Goal: Information Seeking & Learning: Stay updated

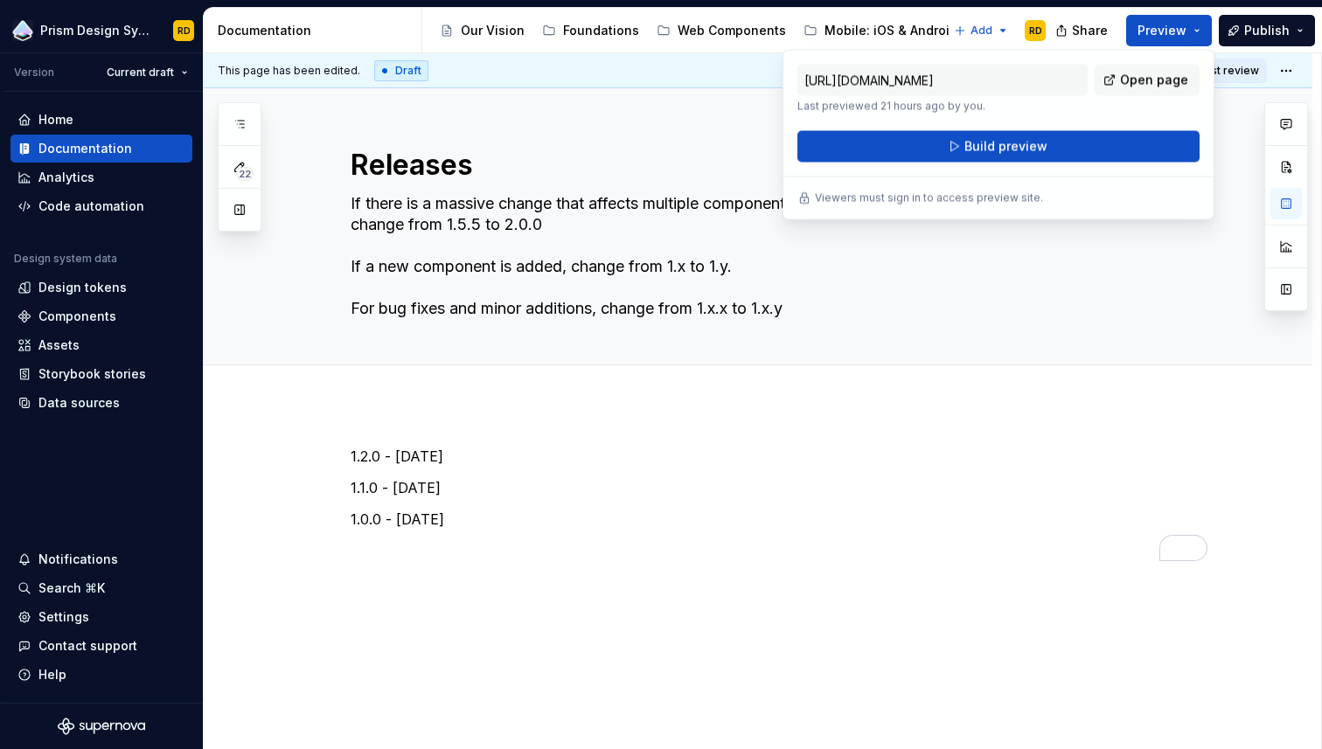
type textarea "*"
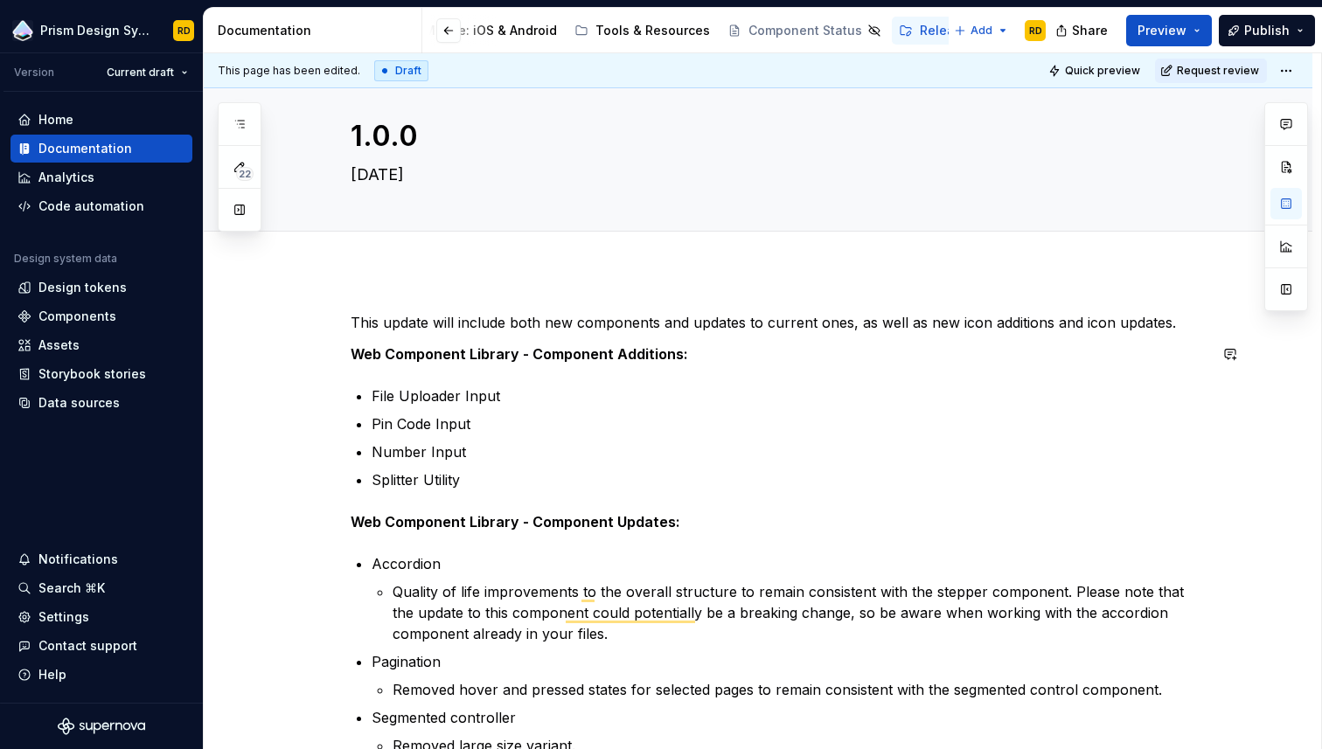
scroll to position [30, 0]
click at [521, 352] on strong "Web Component Library - Component Additions:" at bounding box center [520, 353] width 338 height 17
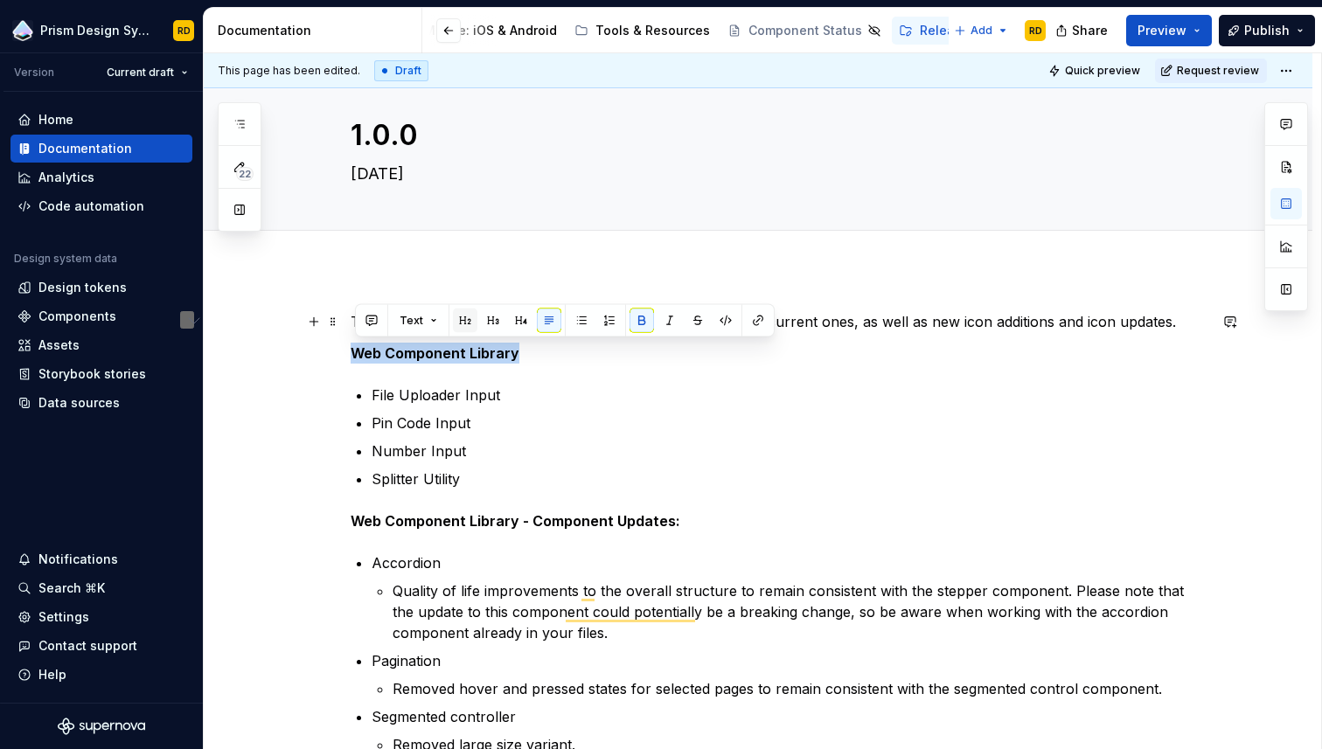
type textarea "*"
click at [466, 322] on button "button" at bounding box center [465, 321] width 24 height 24
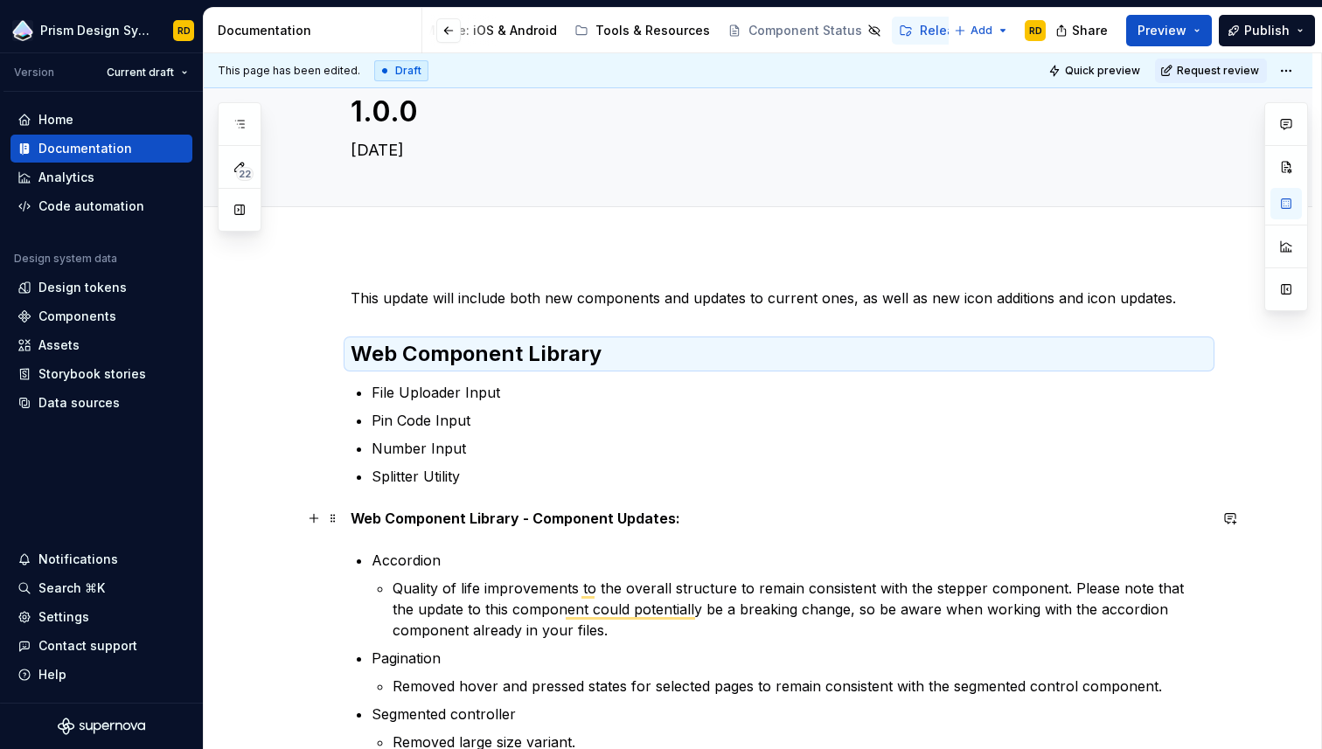
scroll to position [57, 0]
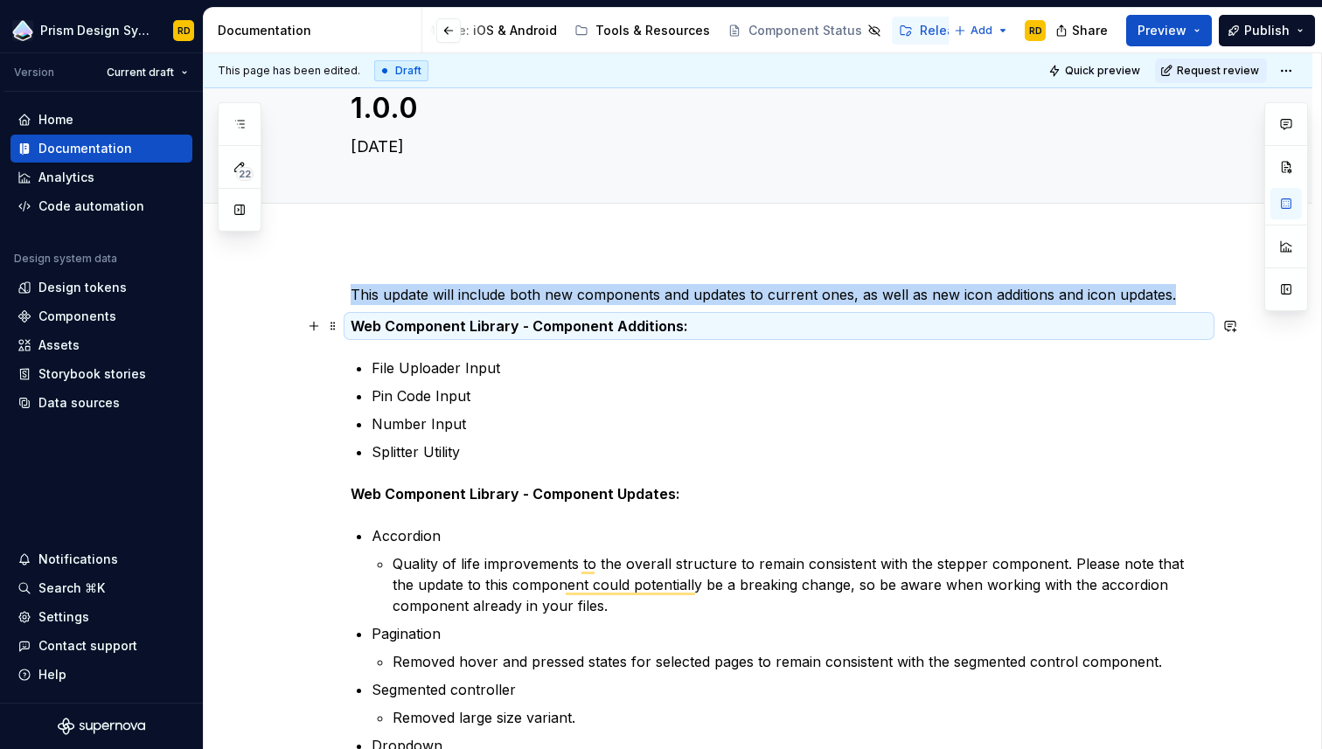
click at [533, 325] on strong "Web Component Library - Component Additions:" at bounding box center [520, 325] width 338 height 17
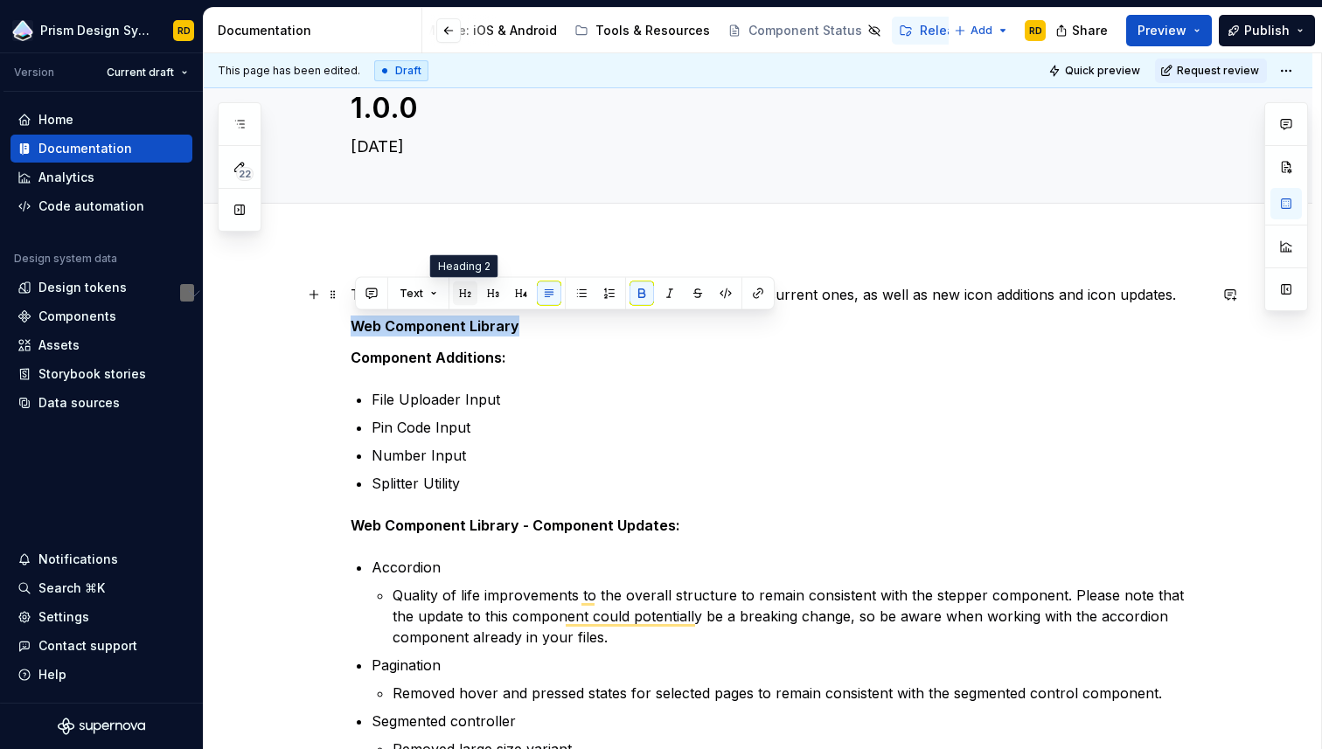
click at [469, 294] on button "button" at bounding box center [465, 294] width 24 height 24
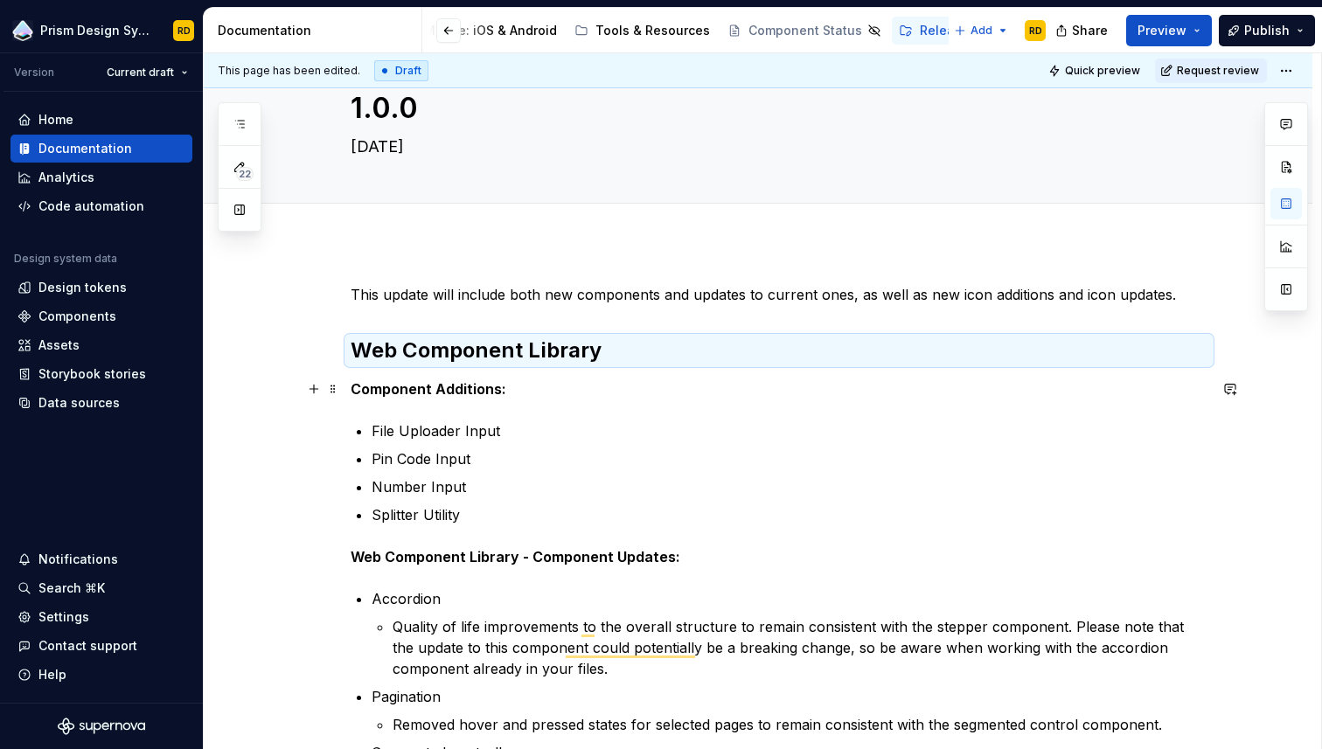
click at [509, 387] on p "Component Additions:" at bounding box center [779, 389] width 857 height 21
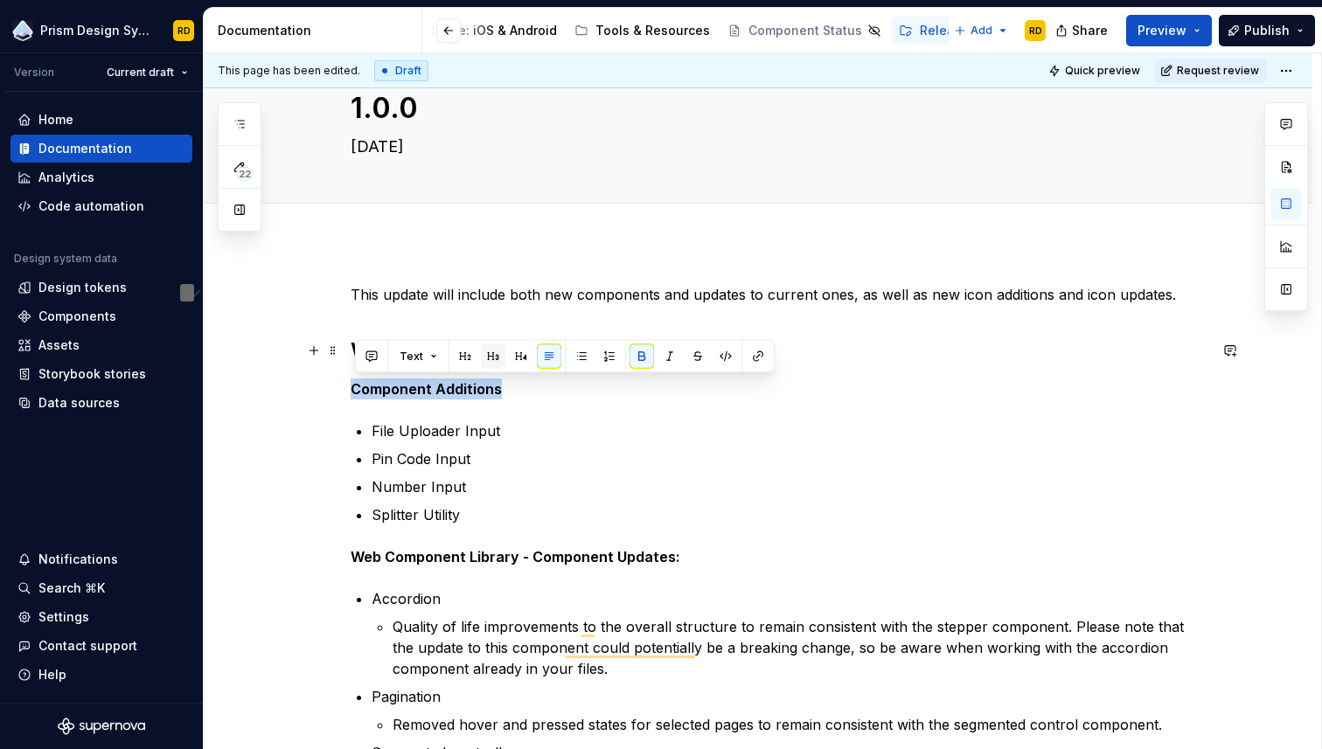
click at [490, 354] on button "button" at bounding box center [493, 357] width 24 height 24
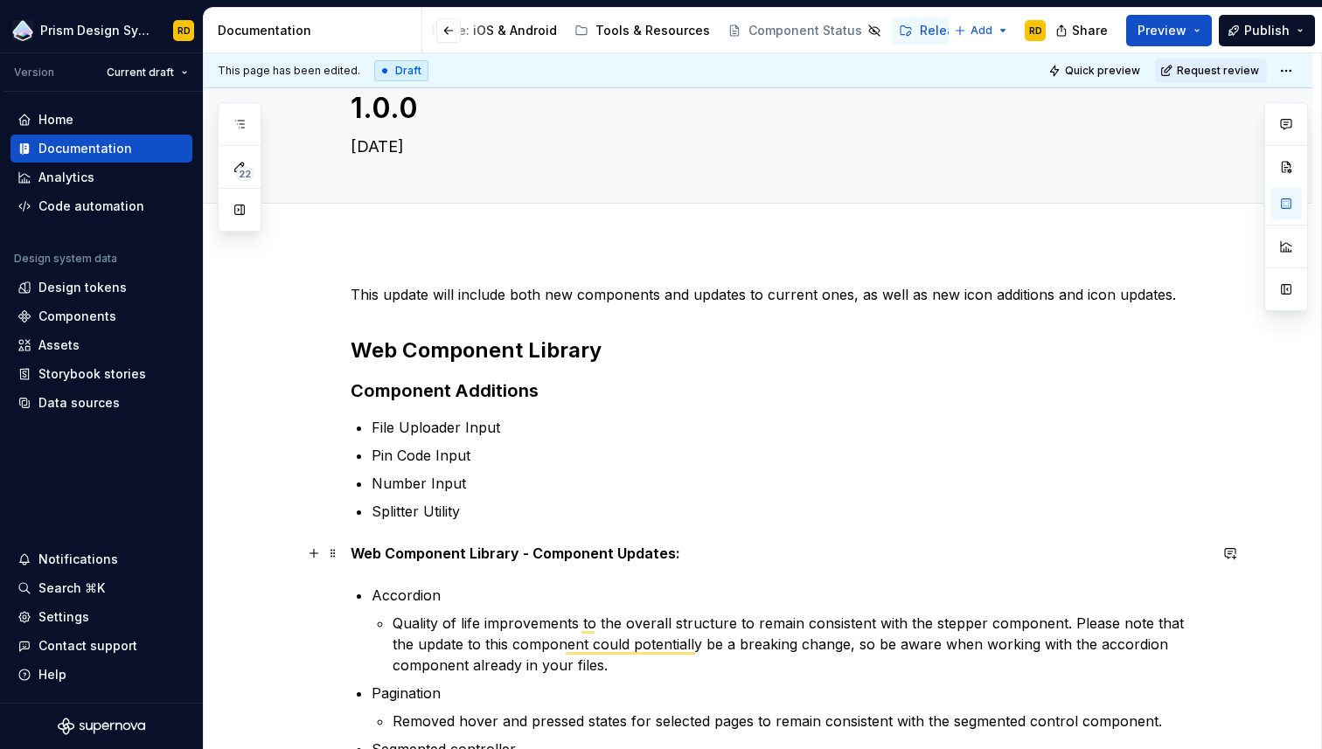
click at [535, 554] on strong "Web Component Library - Component Updates:" at bounding box center [516, 553] width 330 height 17
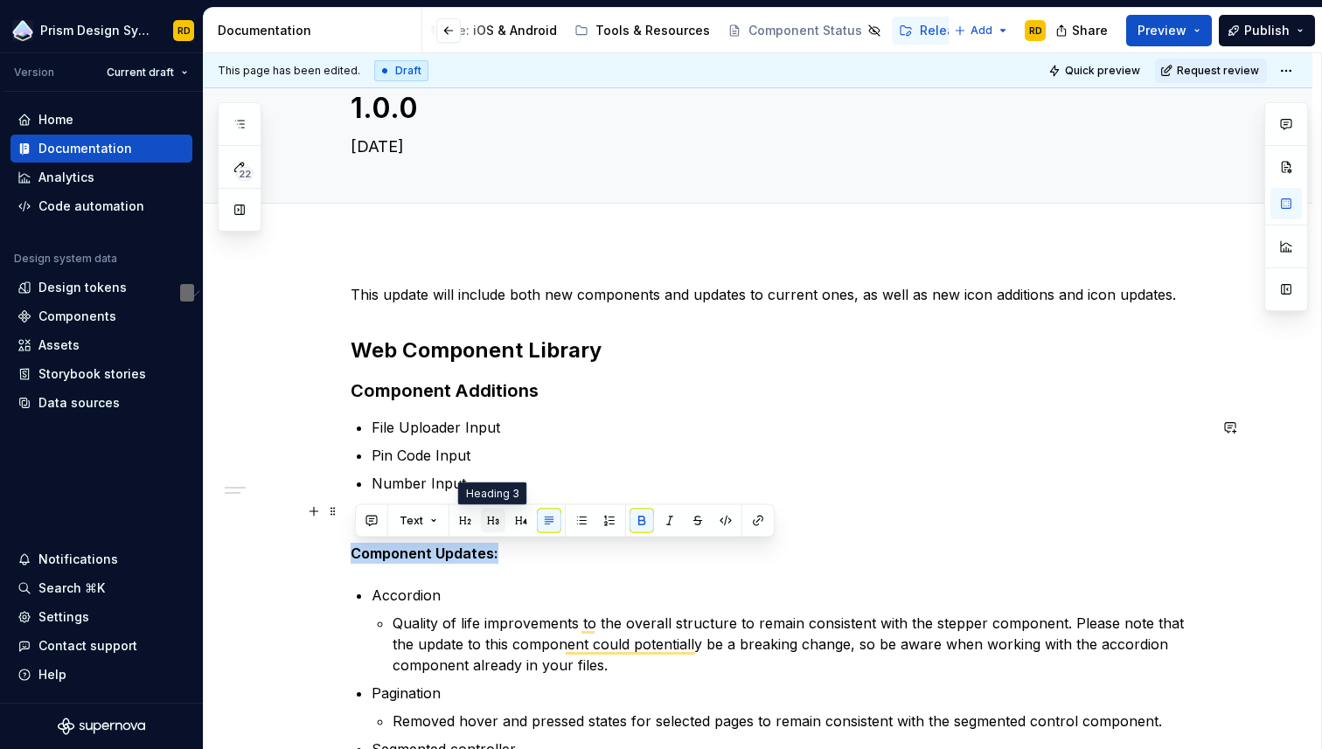
click at [490, 520] on button "button" at bounding box center [493, 521] width 24 height 24
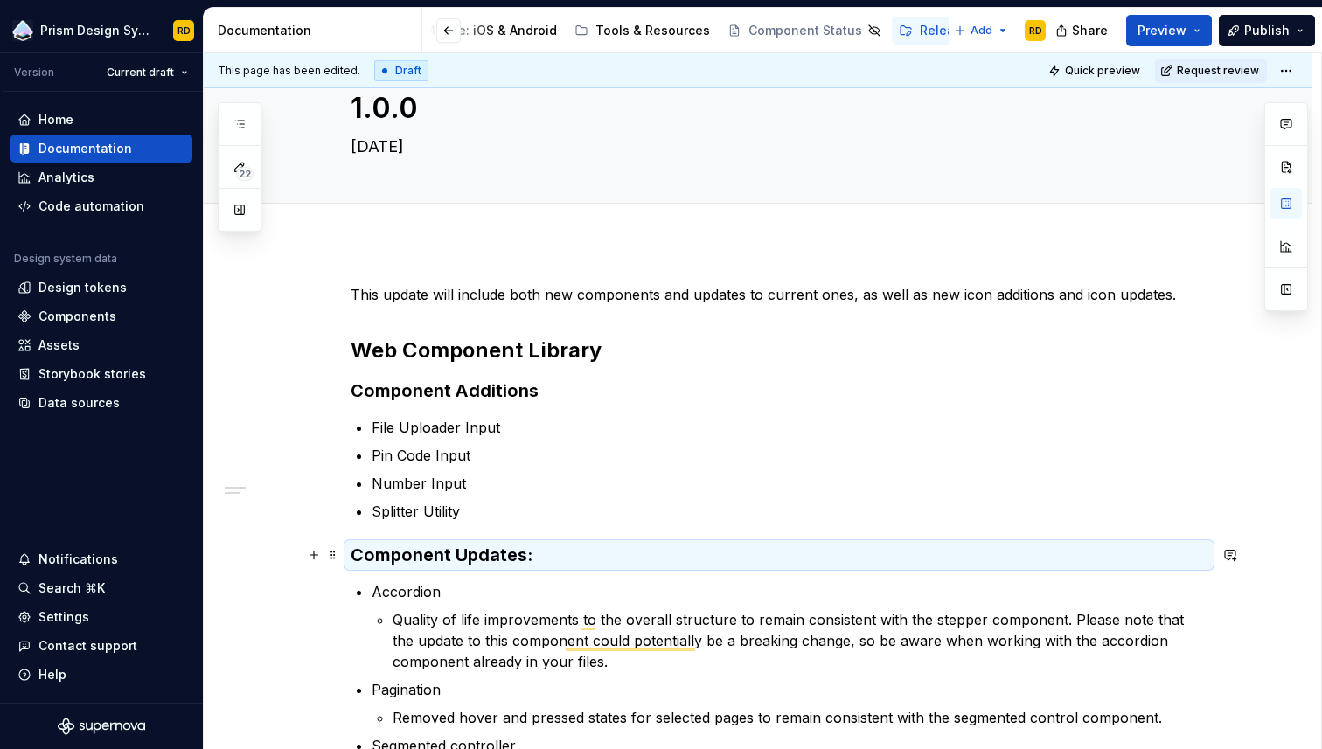
click at [545, 560] on h3 "Component Updates:" at bounding box center [779, 555] width 857 height 24
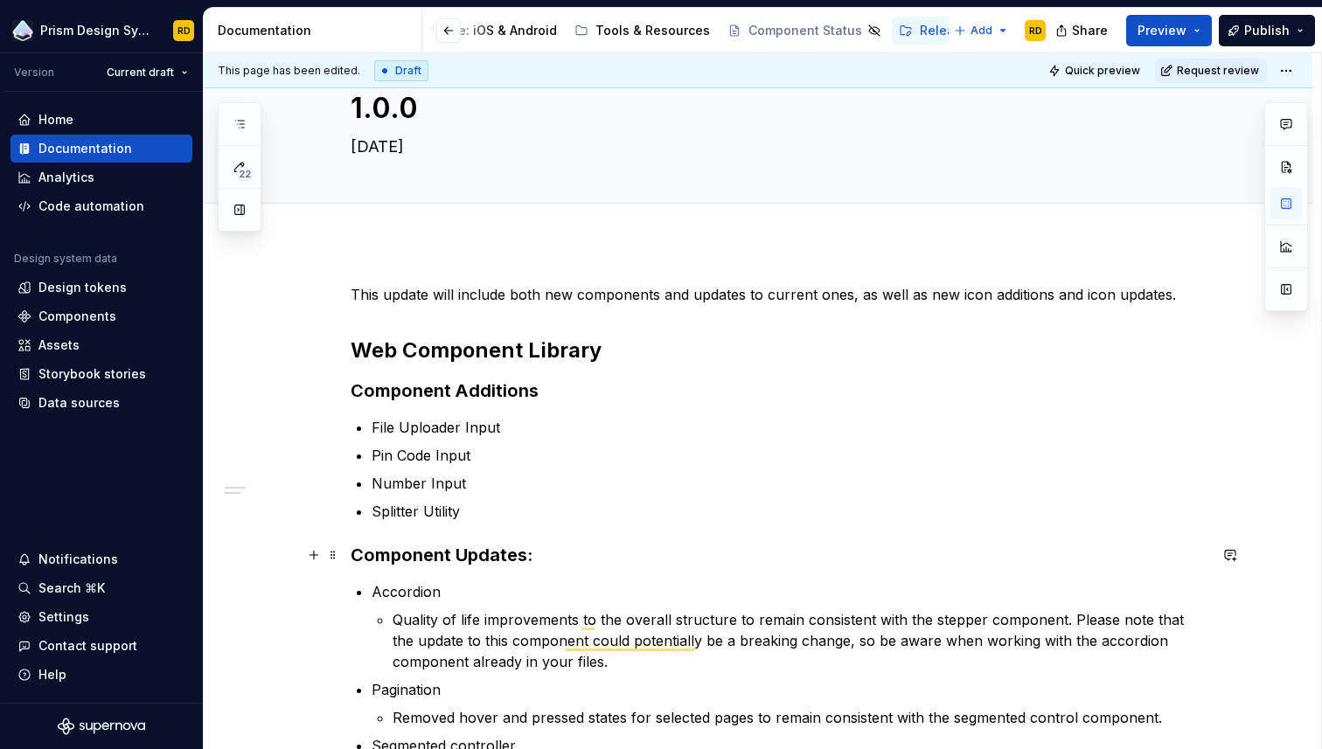
click at [544, 555] on h3 "Component Updates:" at bounding box center [779, 555] width 857 height 24
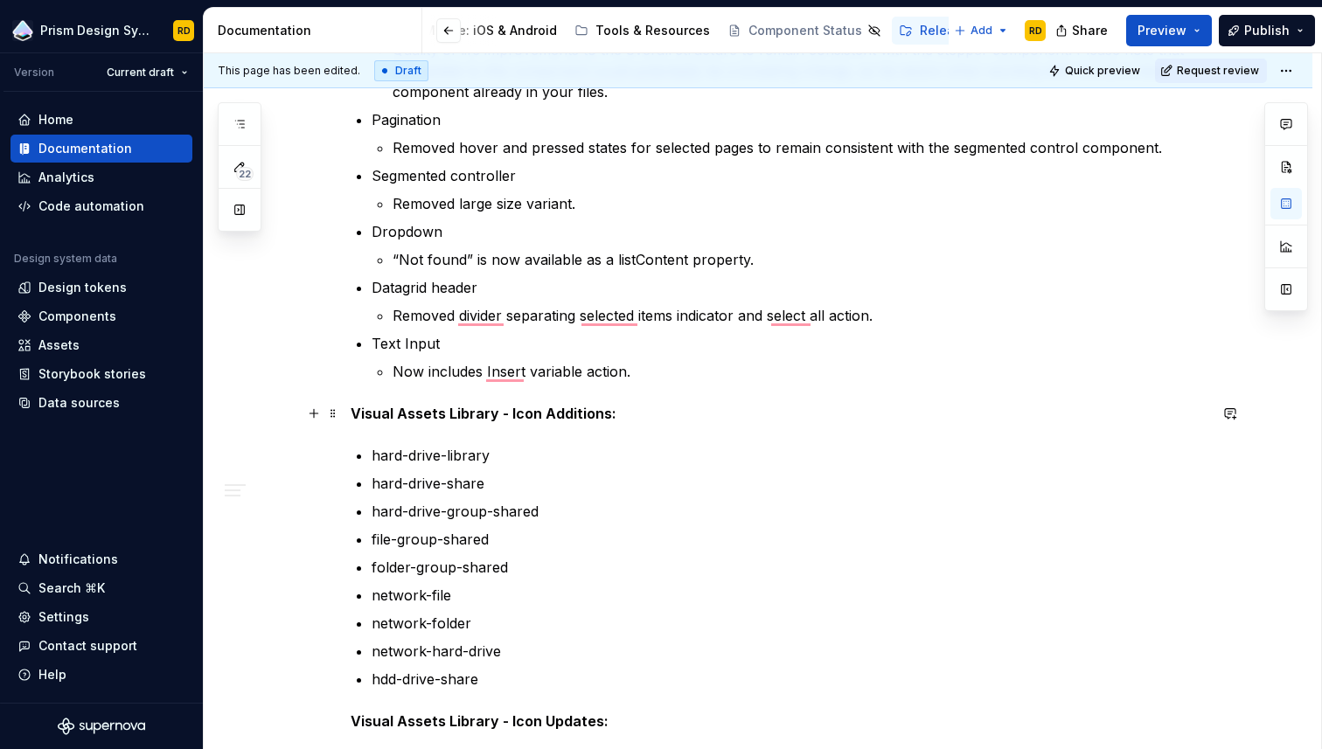
scroll to position [635, 0]
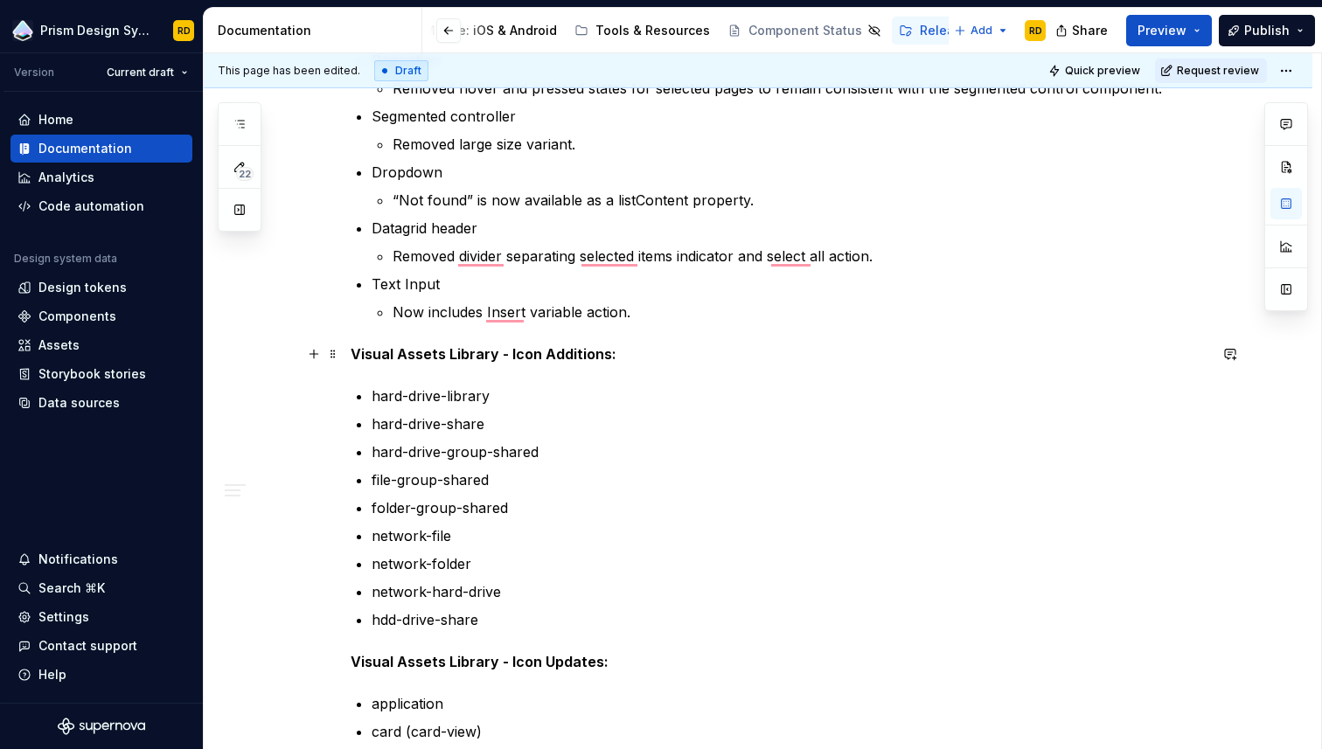
click at [512, 354] on strong "Visual Assets Library - Icon Additions:" at bounding box center [484, 353] width 266 height 17
click at [499, 356] on strong "Visual Assets Library - Icon Additions:" at bounding box center [484, 353] width 266 height 17
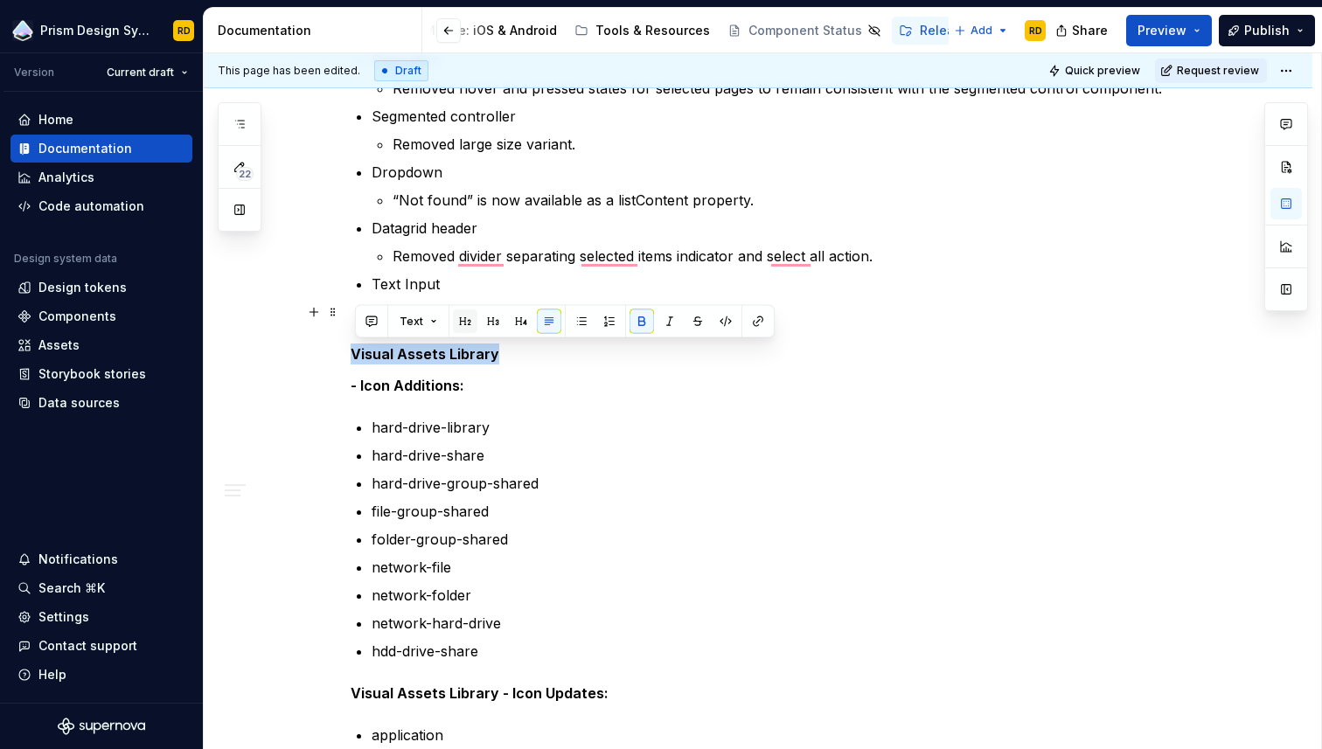
click at [464, 318] on button "button" at bounding box center [465, 322] width 24 height 24
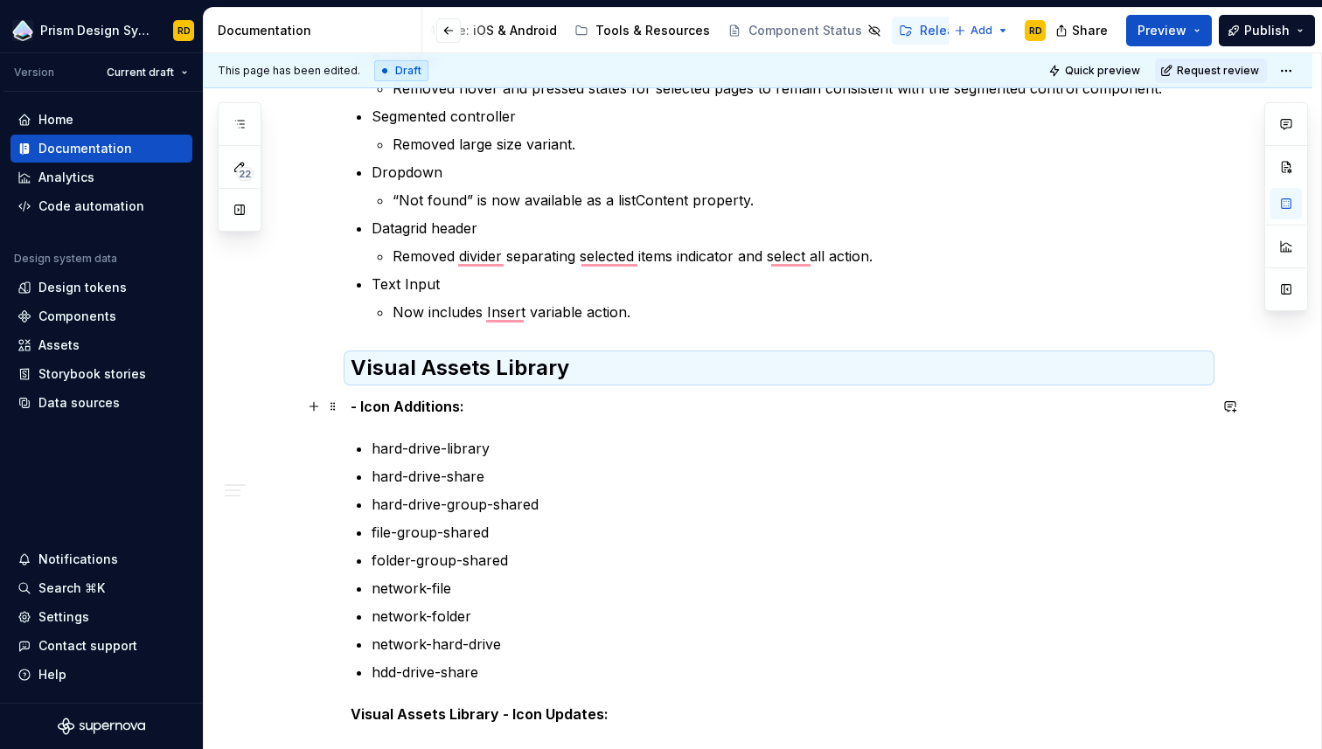
click at [482, 409] on p "- Icon Additions:" at bounding box center [779, 406] width 857 height 21
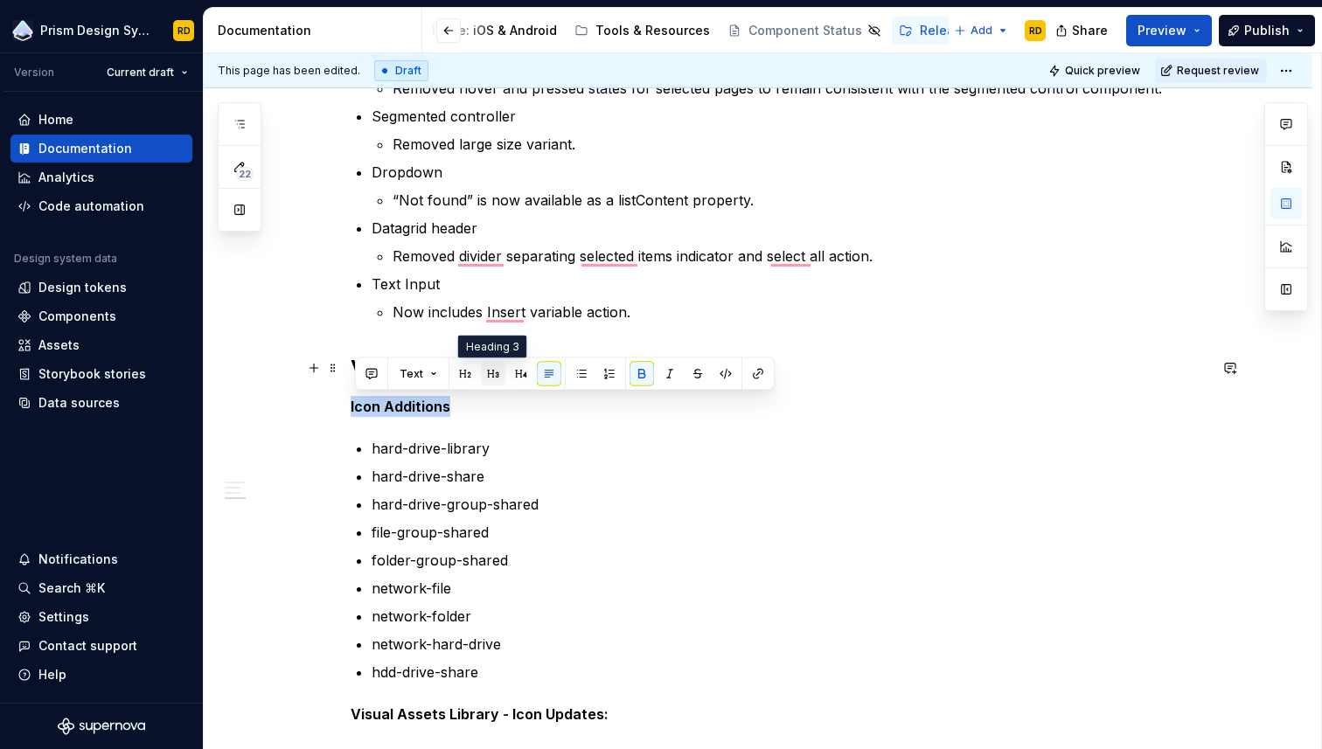
click at [494, 373] on button "button" at bounding box center [493, 374] width 24 height 24
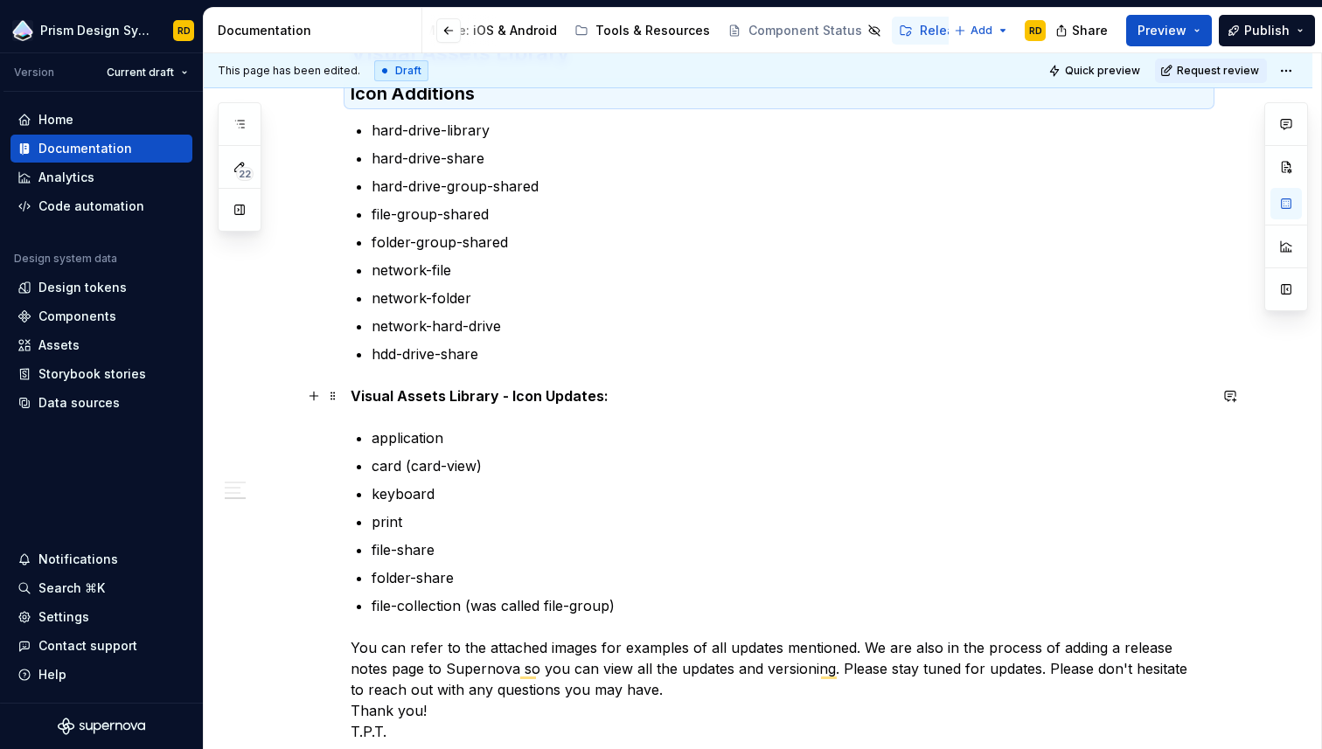
scroll to position [1012, 0]
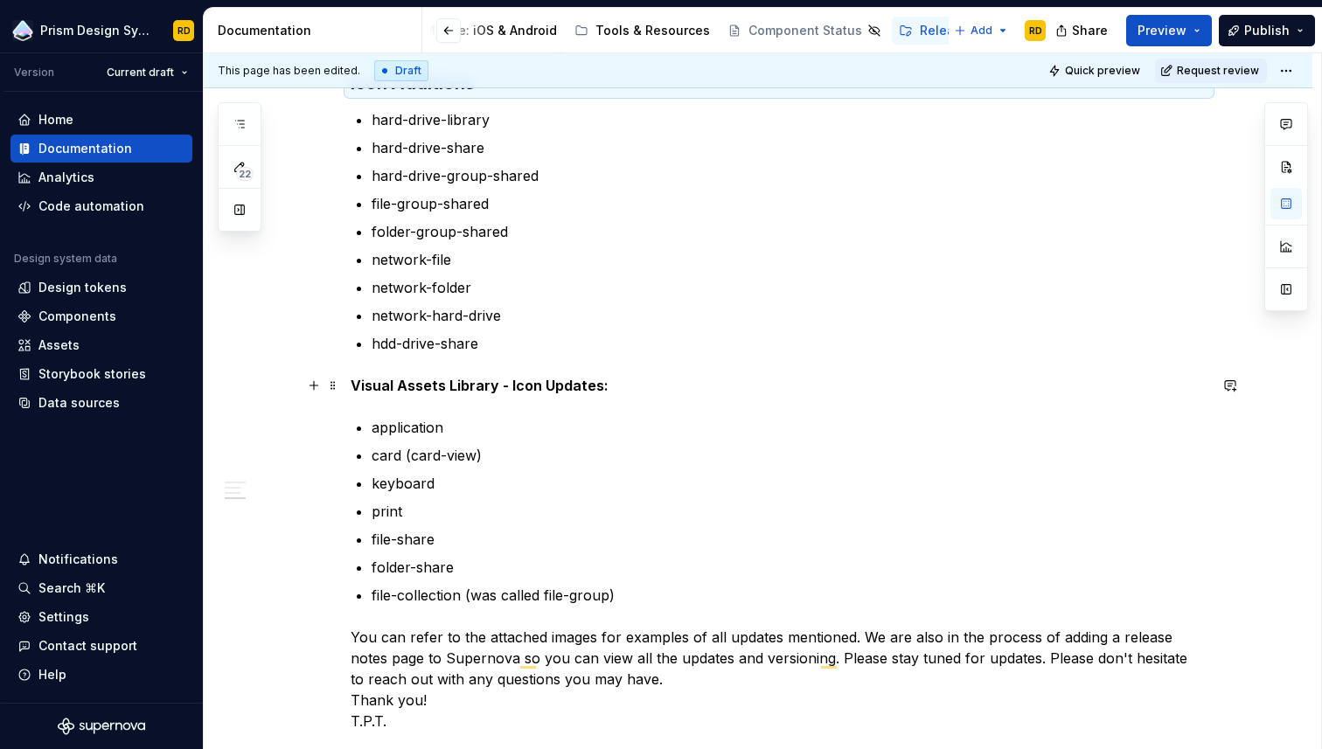
click at [513, 386] on strong "Visual Assets Library - Icon Updates:" at bounding box center [480, 385] width 258 height 17
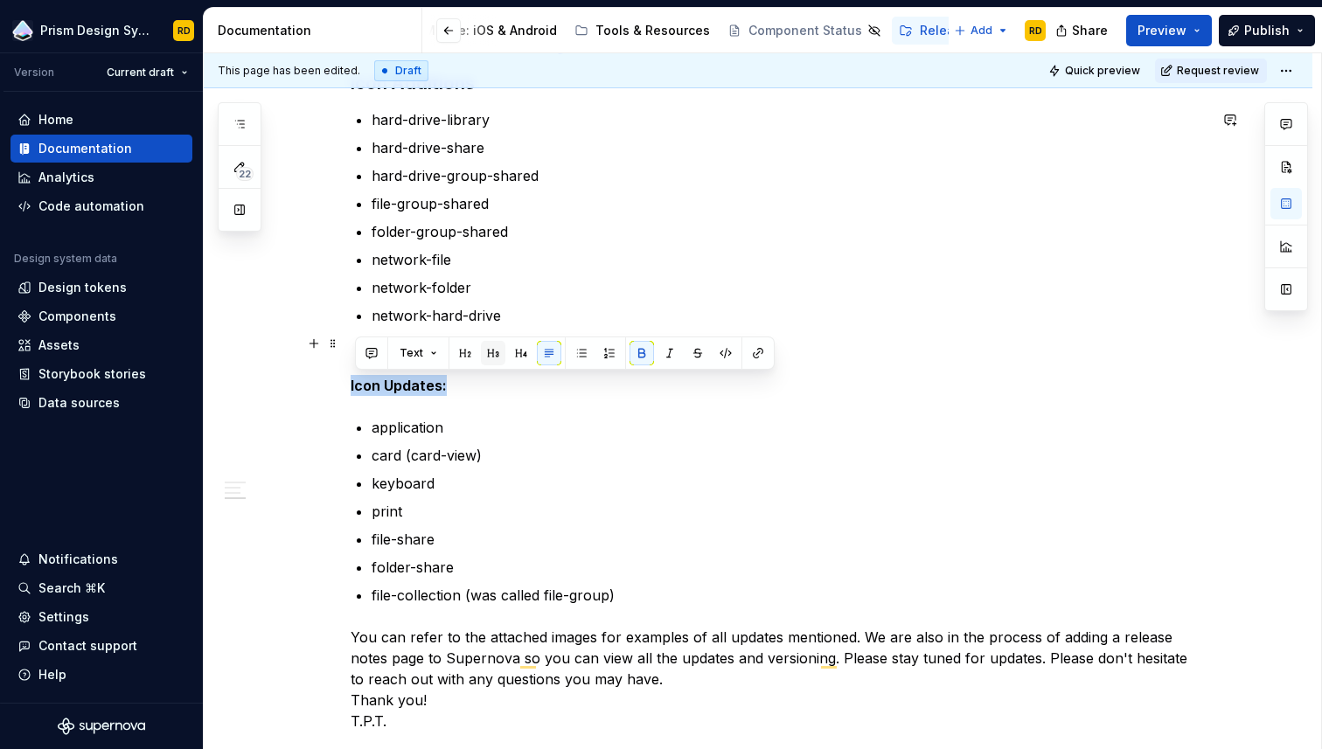
click at [492, 352] on button "button" at bounding box center [493, 353] width 24 height 24
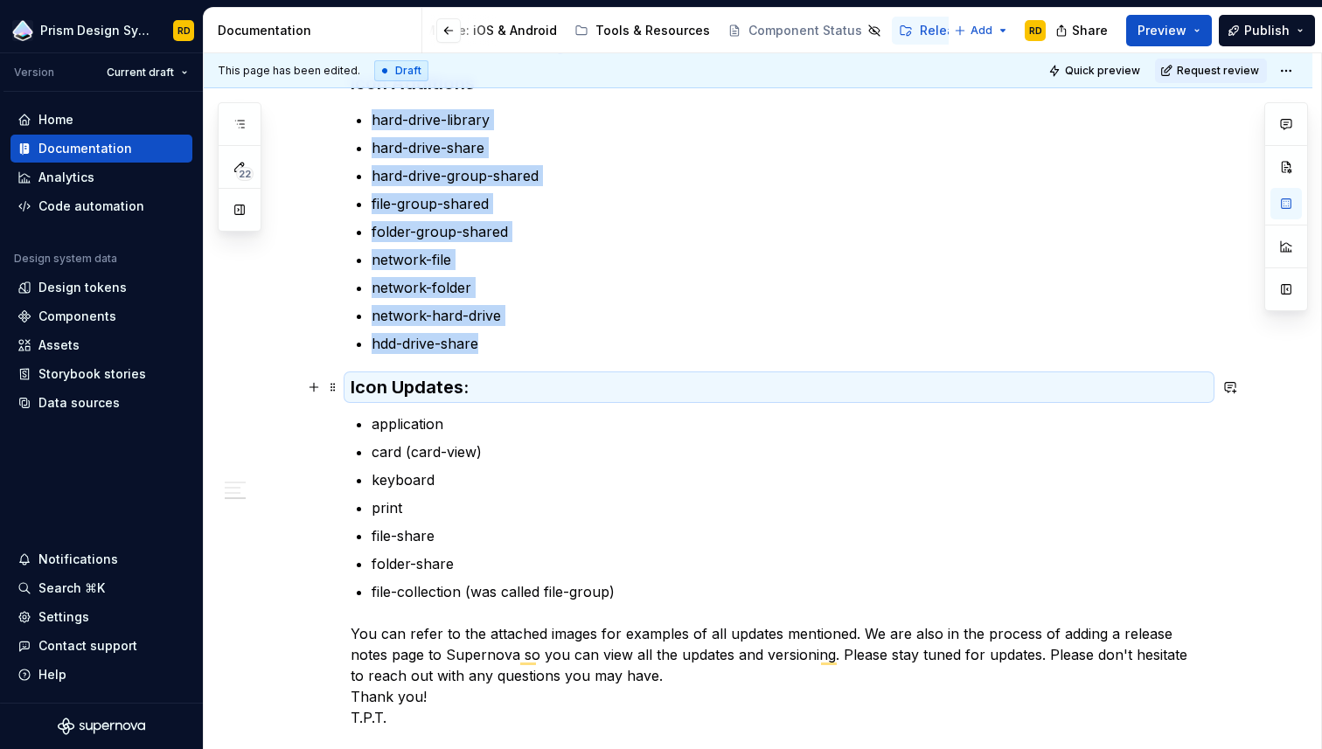
click at [490, 387] on h3 "Icon Updates:" at bounding box center [779, 387] width 857 height 24
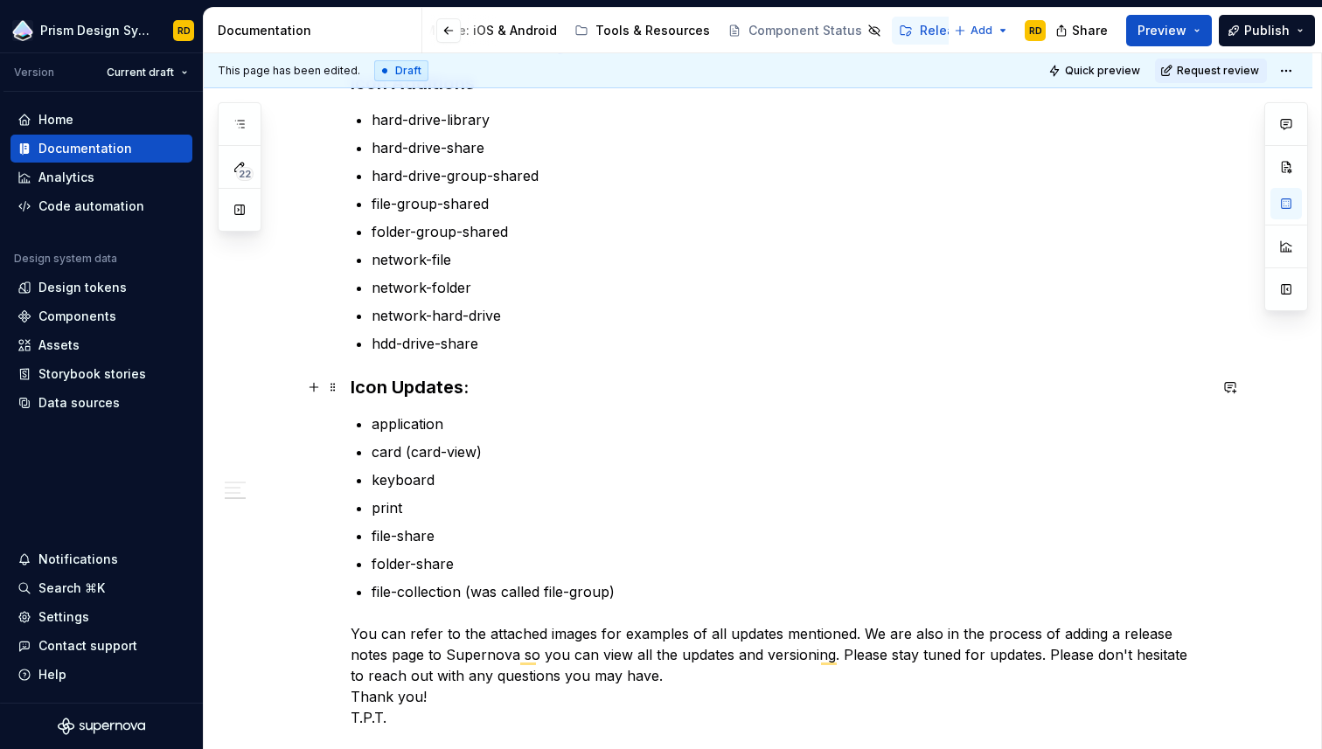
click at [485, 387] on h3 "Icon Updates:" at bounding box center [779, 387] width 857 height 24
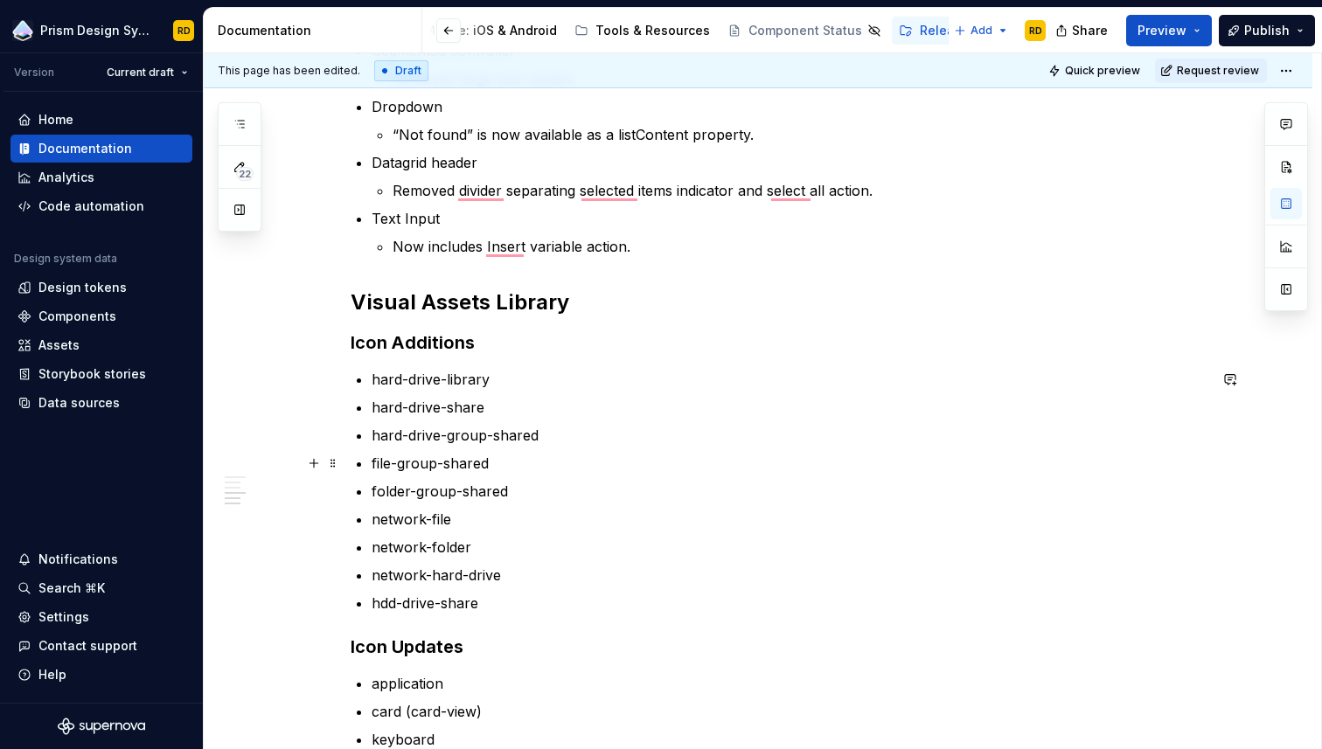
scroll to position [728, 0]
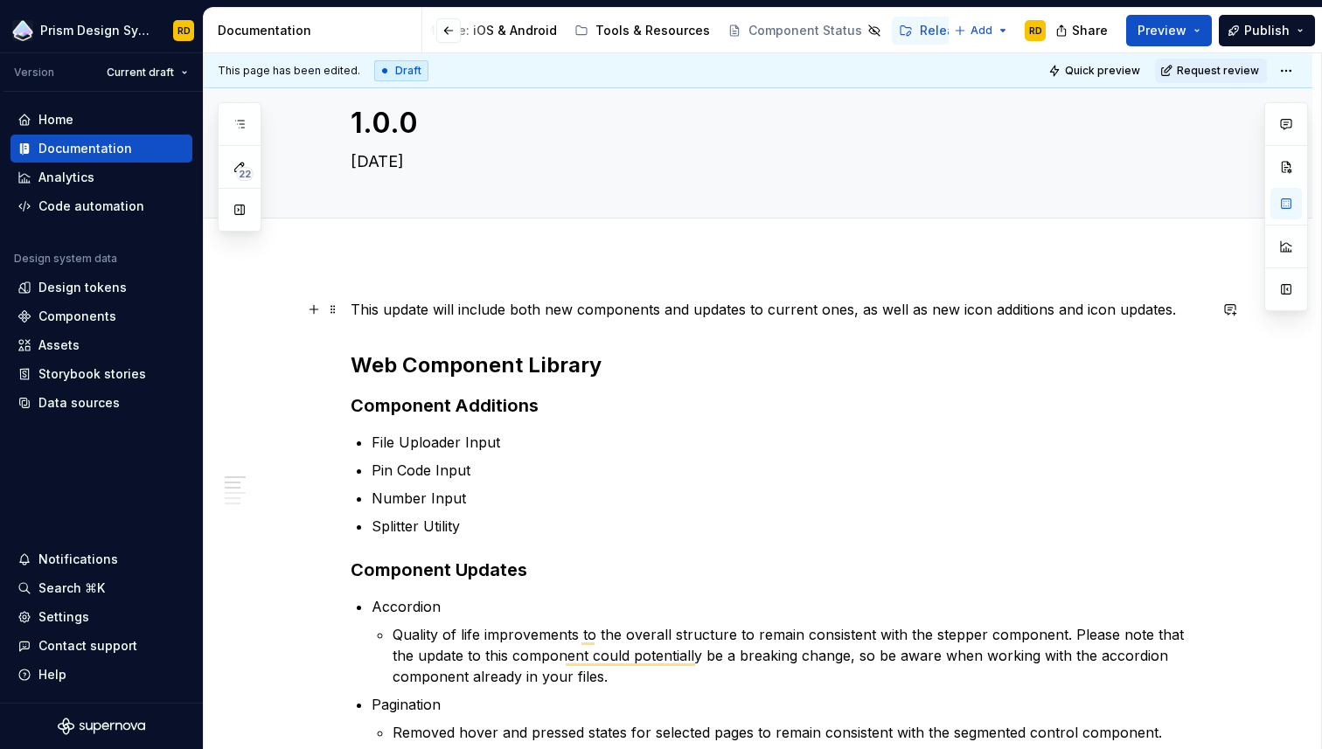
click at [395, 310] on p "This update will include both new components and updates to current ones, as we…" at bounding box center [779, 309] width 857 height 21
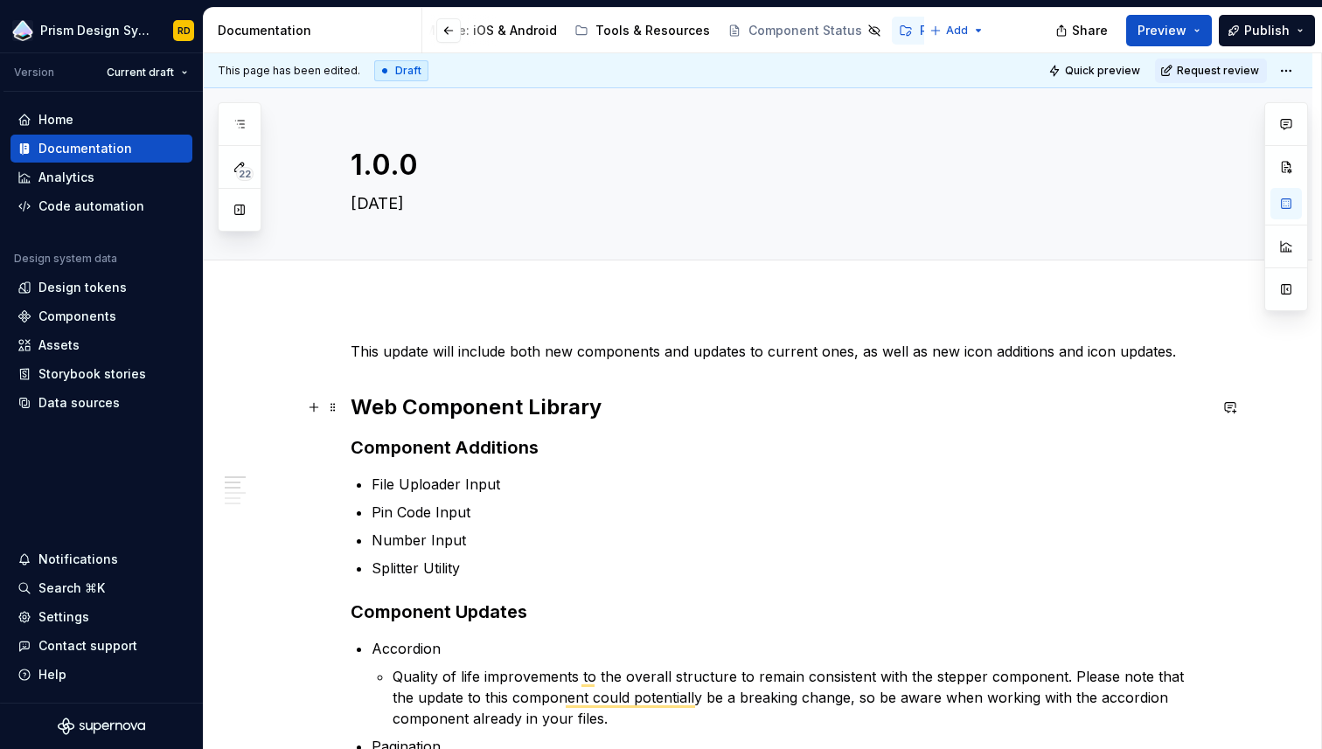
type textarea "*"
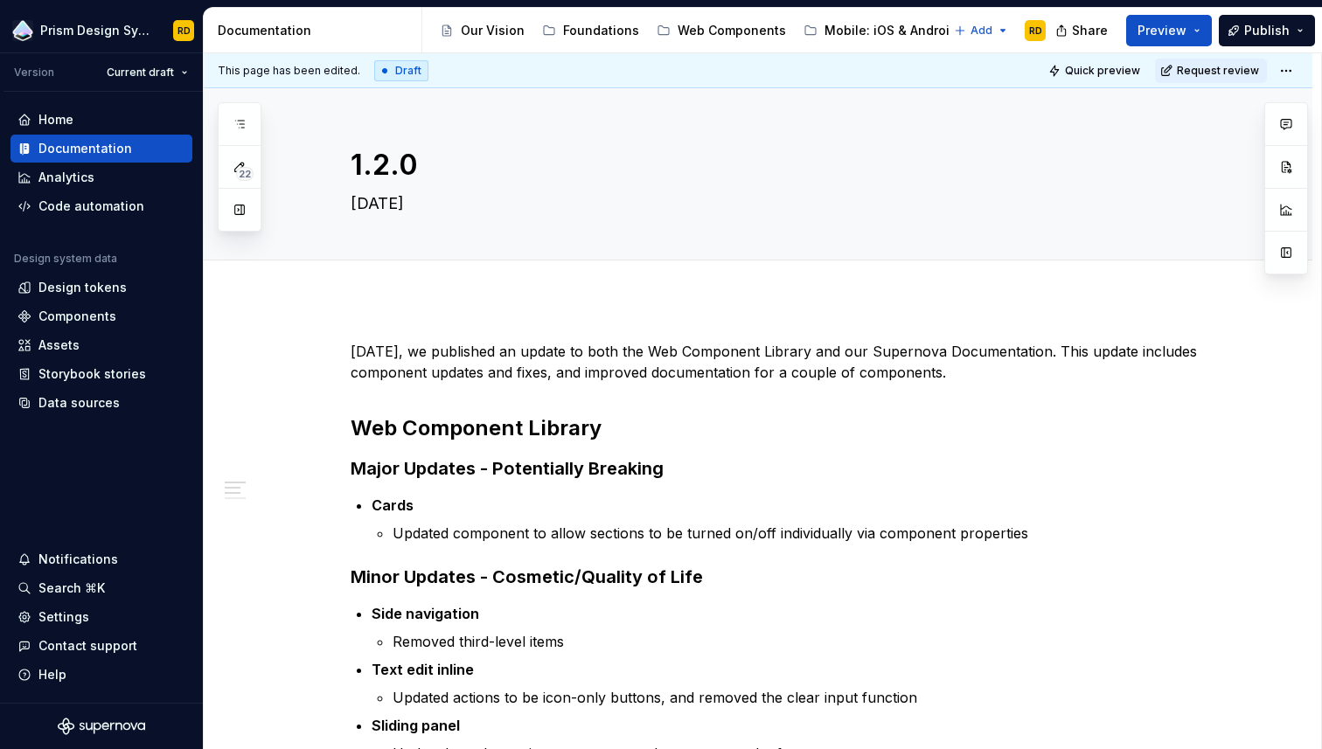
type textarea "*"
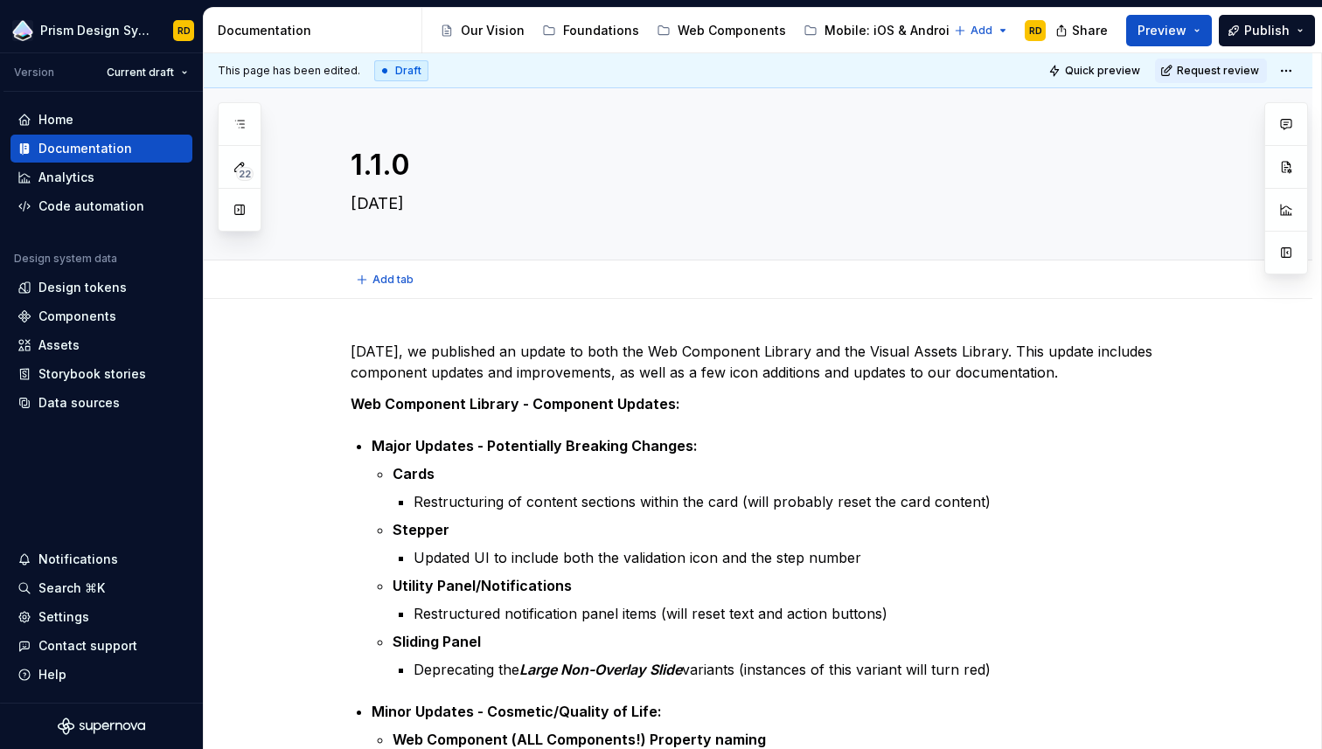
type textarea "*"
click at [677, 405] on strong "Web Component Library - Component Updates:" at bounding box center [516, 403] width 330 height 17
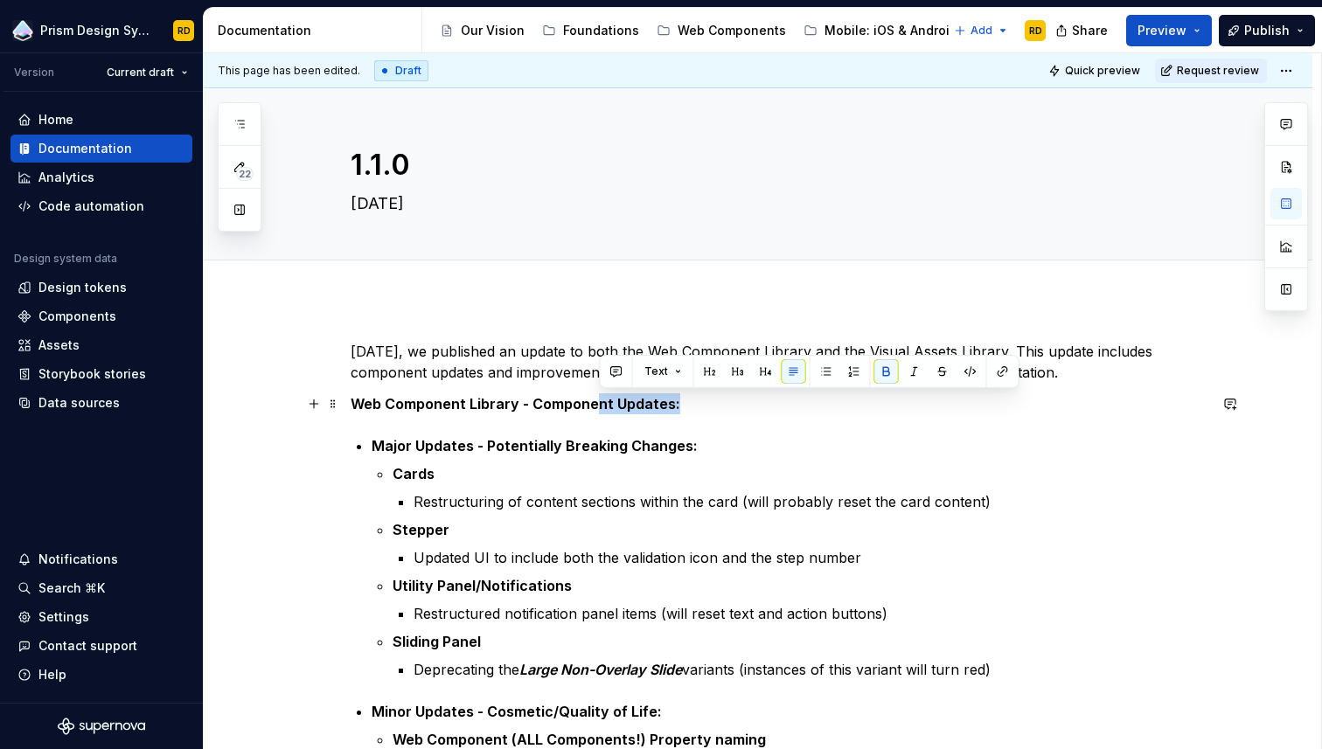
drag, startPoint x: 680, startPoint y: 404, endPoint x: 861, endPoint y: 498, distance: 203.8
click at [519, 405] on p "Web Component Library - Component Updates:" at bounding box center [779, 404] width 857 height 21
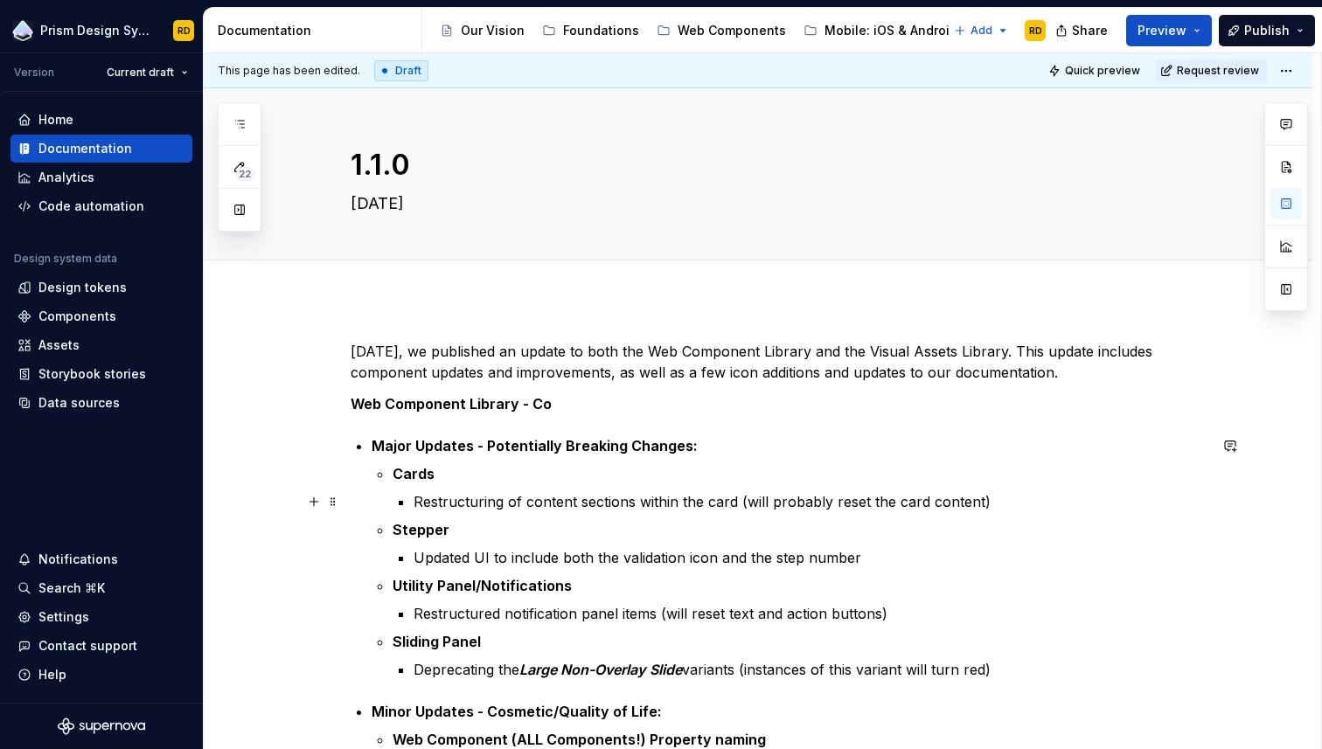
type textarea "*"
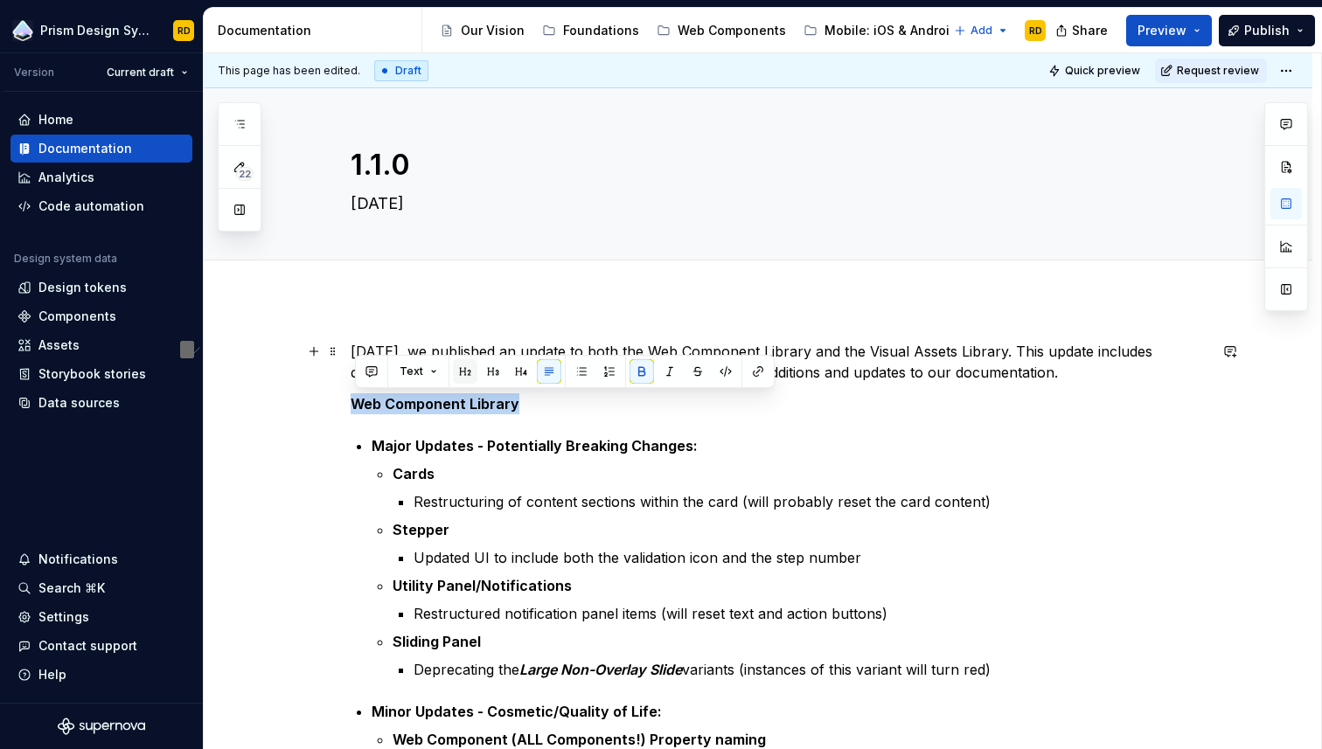
click at [466, 373] on button "button" at bounding box center [465, 371] width 24 height 24
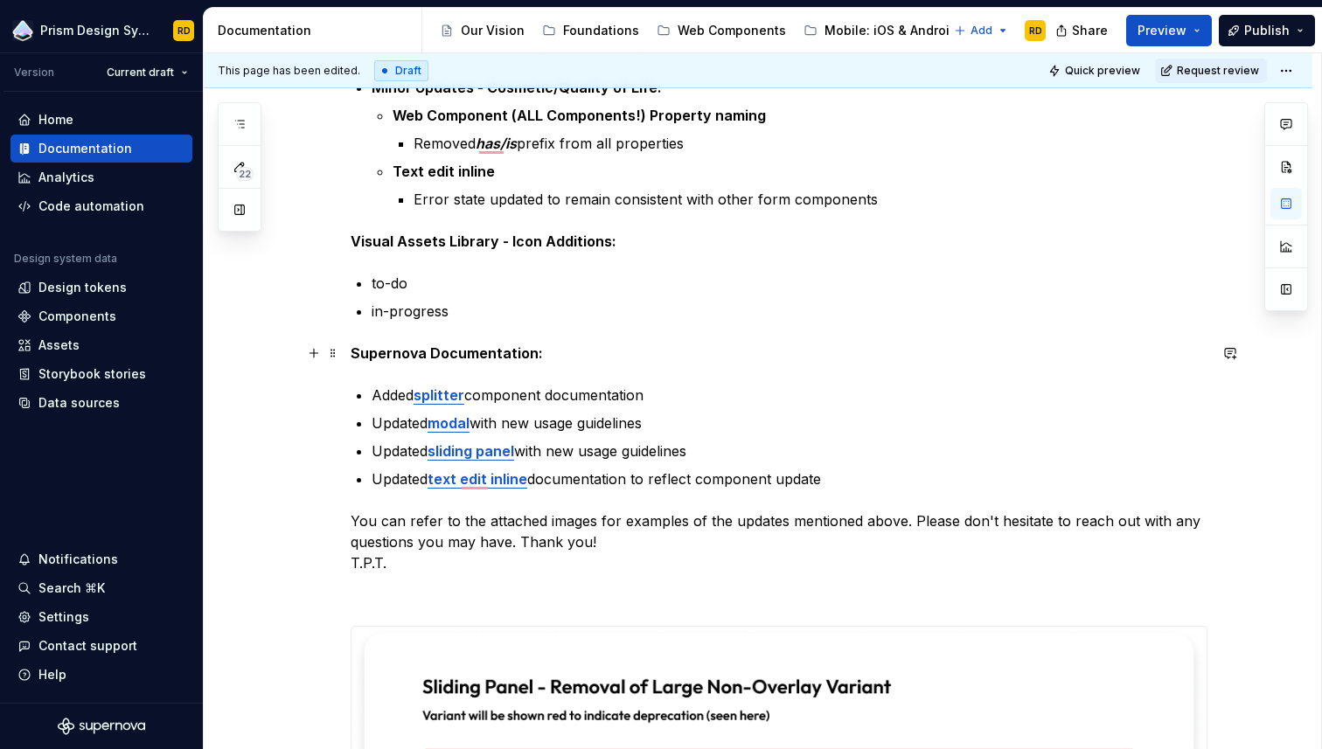
click at [544, 358] on p "Supernova Documentation:" at bounding box center [779, 353] width 857 height 21
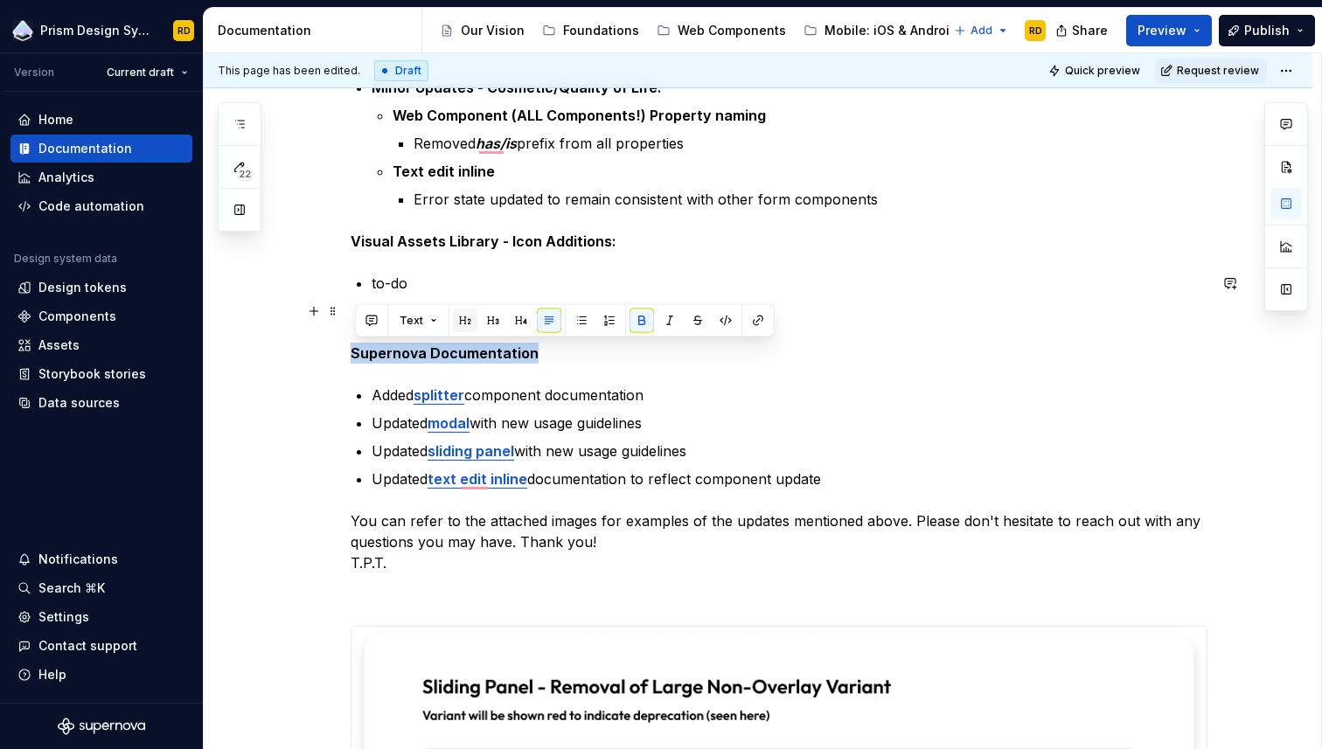
click at [465, 317] on button "button" at bounding box center [465, 321] width 24 height 24
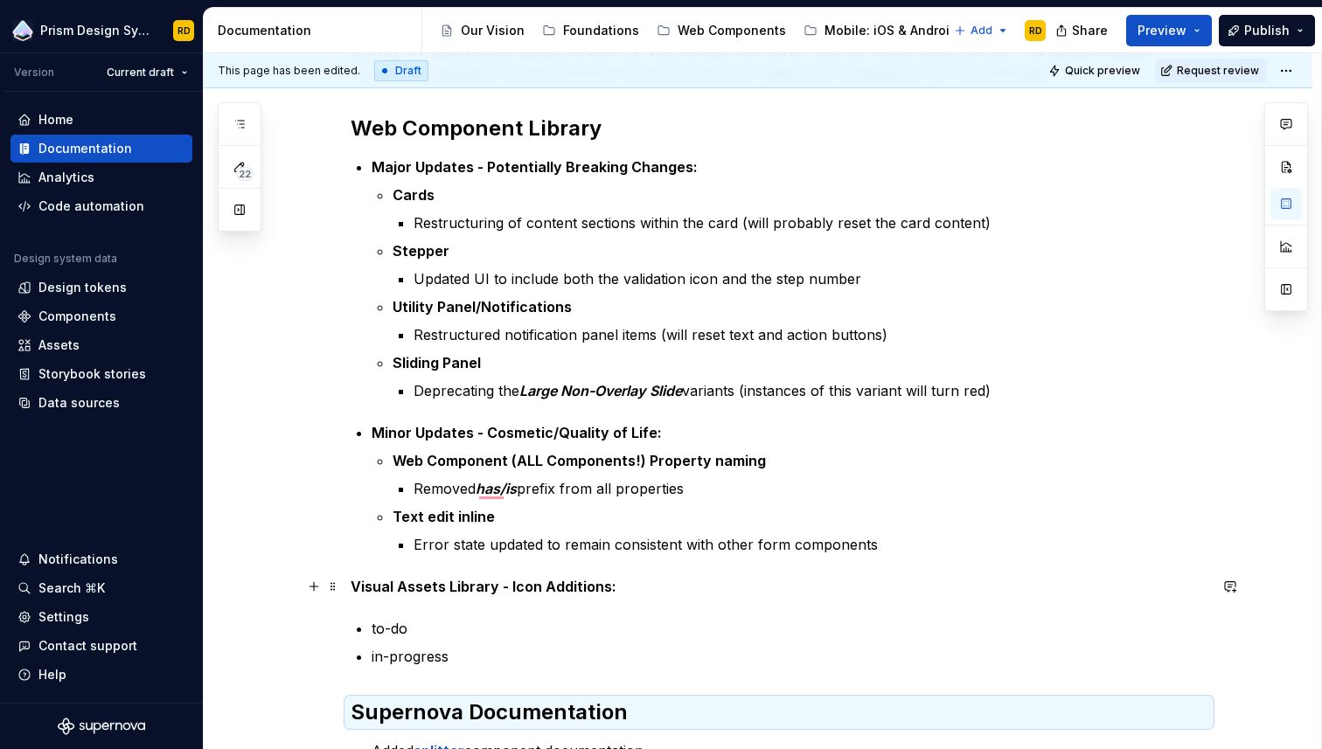
click at [617, 590] on p "Visual Assets Library - Icon Additions:" at bounding box center [779, 586] width 857 height 21
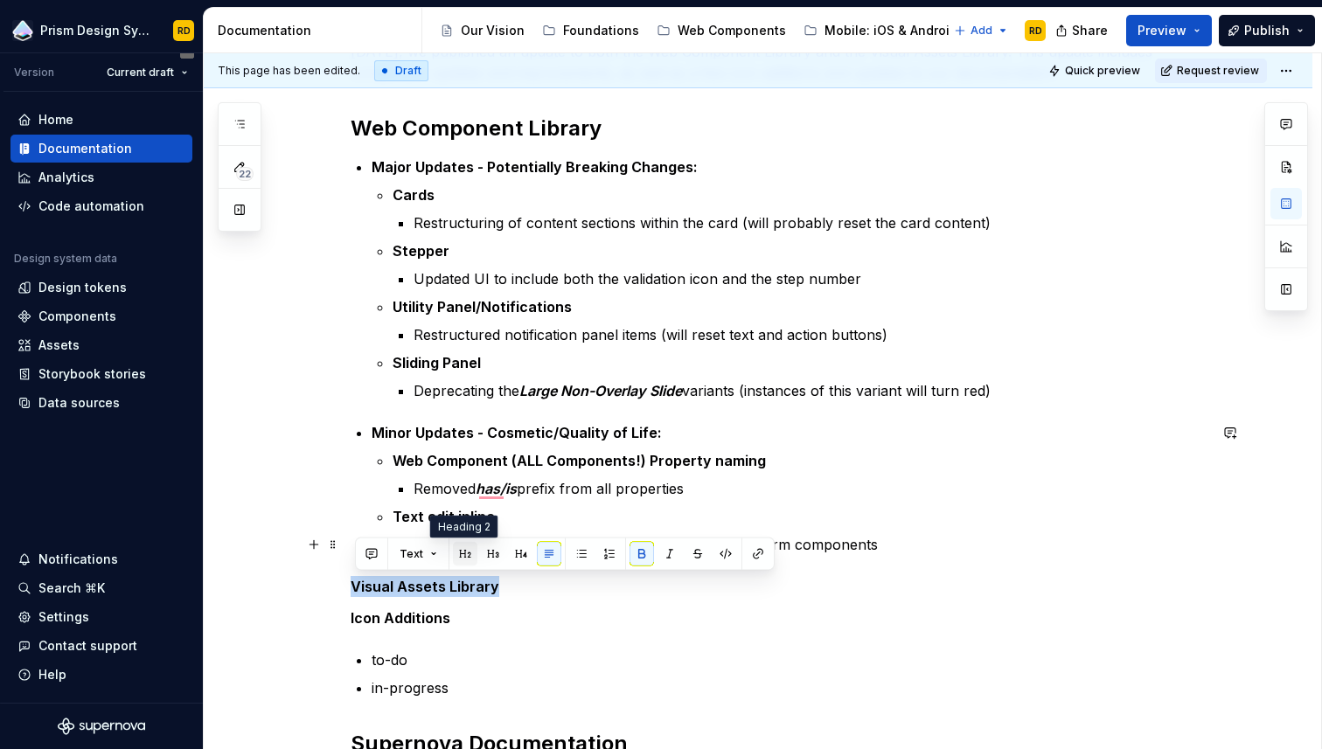
click at [470, 554] on button "button" at bounding box center [465, 554] width 24 height 24
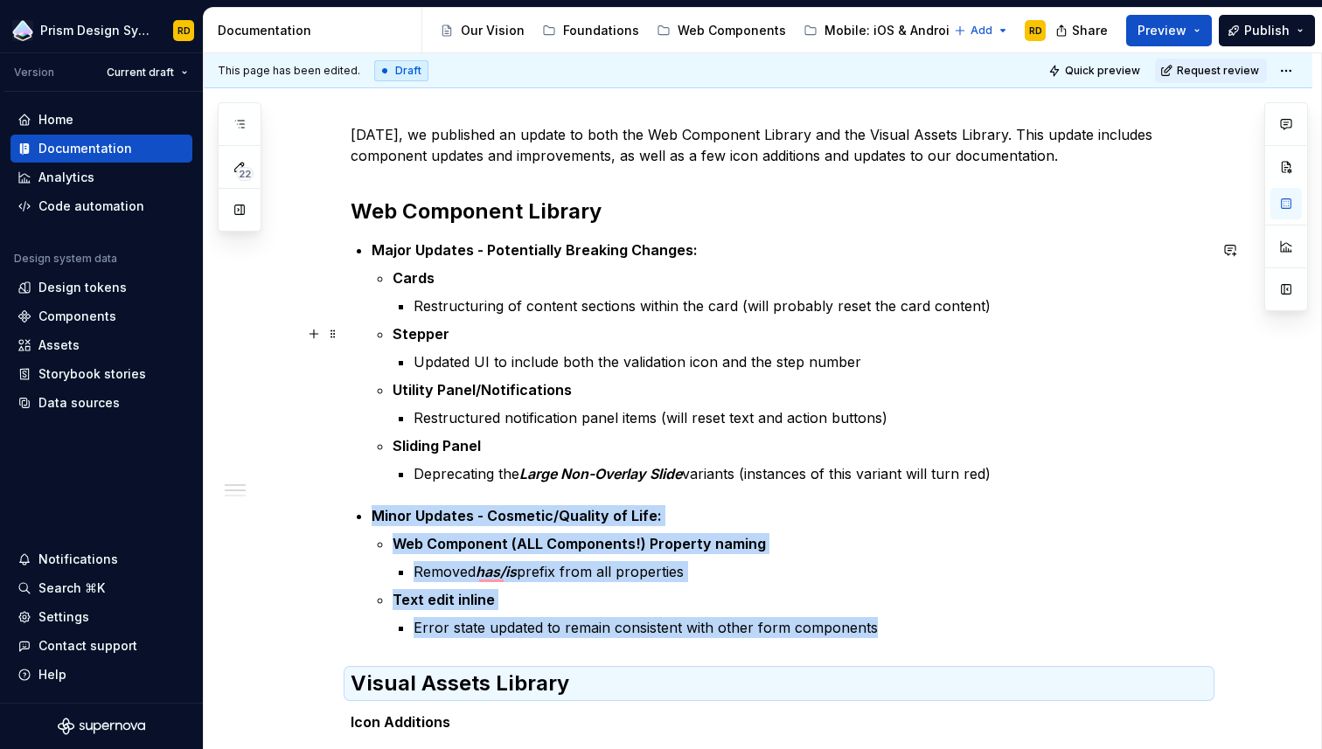
scroll to position [214, 0]
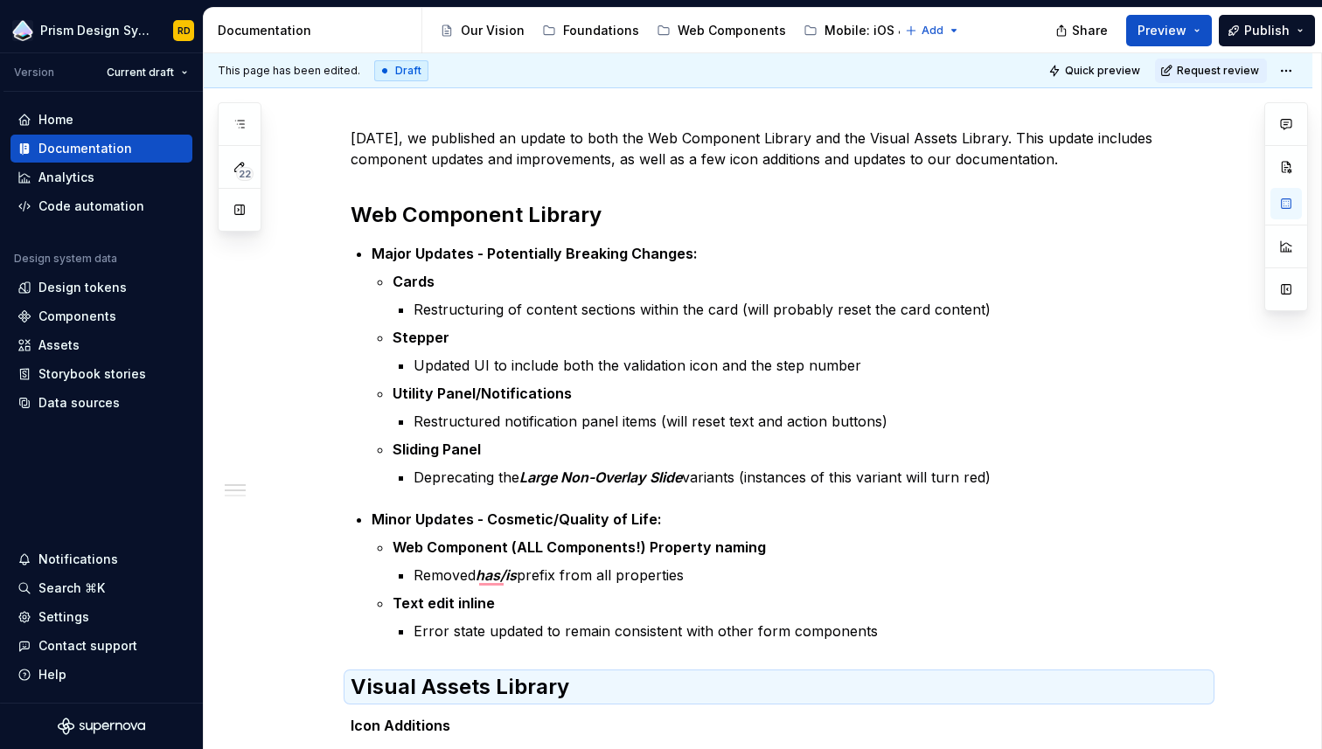
type textarea "*"
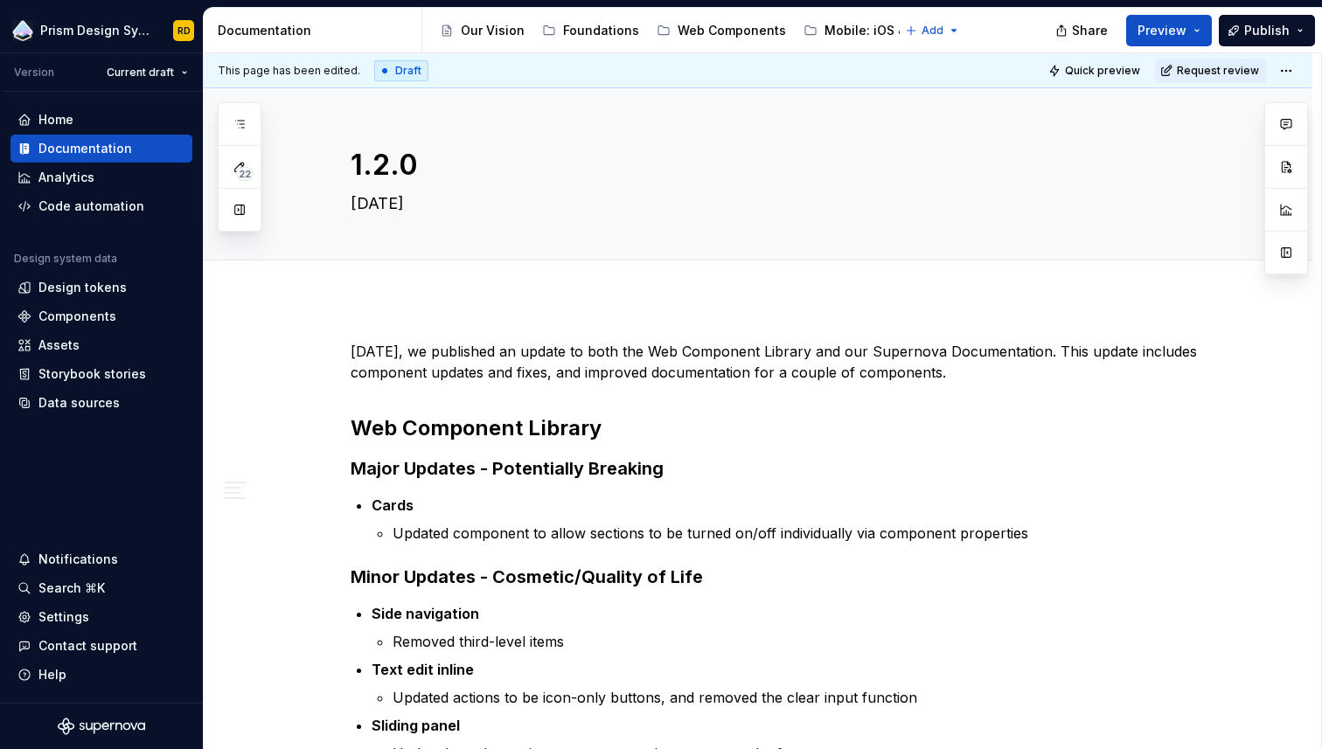
type textarea "*"
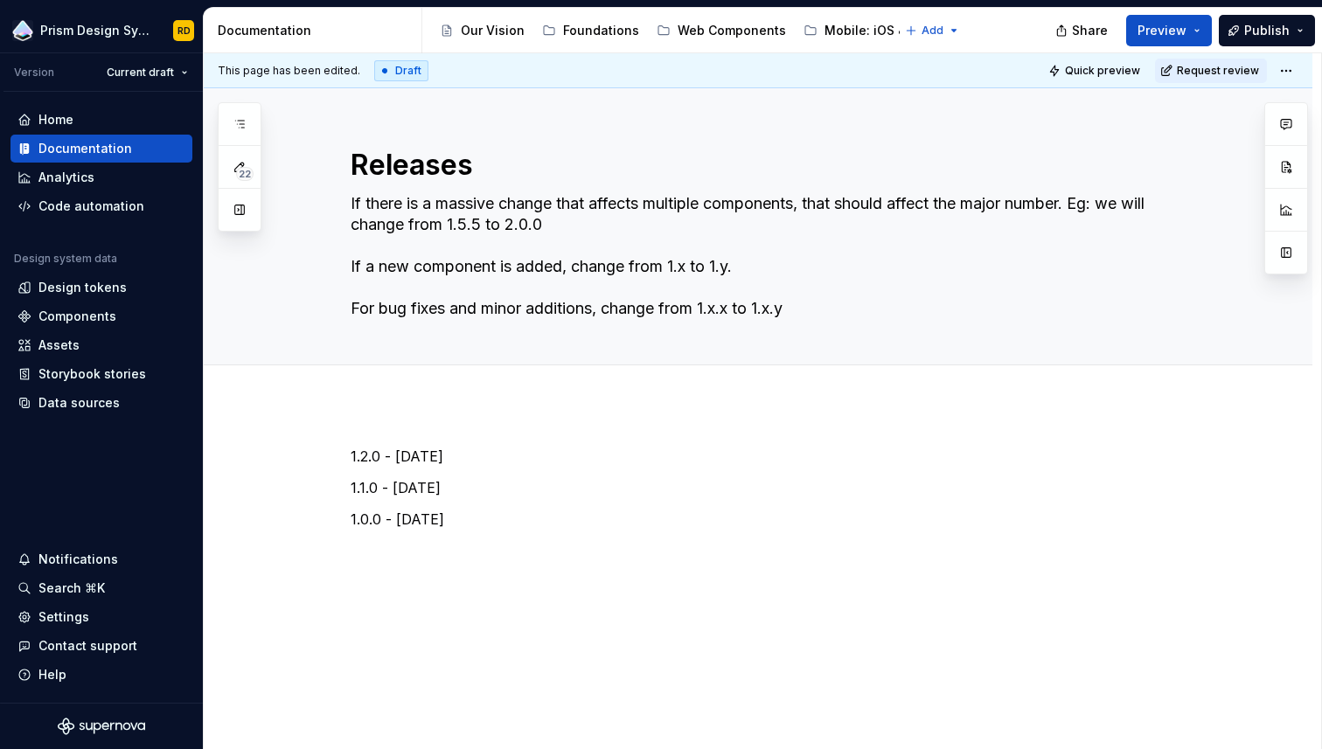
type textarea "*"
